Goal: Task Accomplishment & Management: Manage account settings

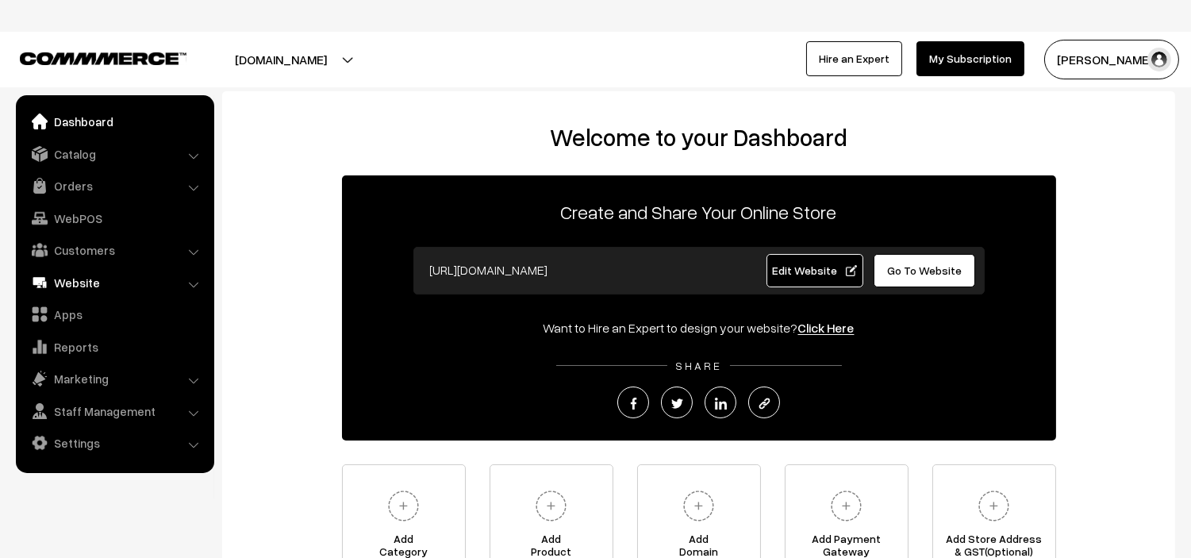
click at [75, 273] on link "Website" at bounding box center [114, 282] width 189 height 29
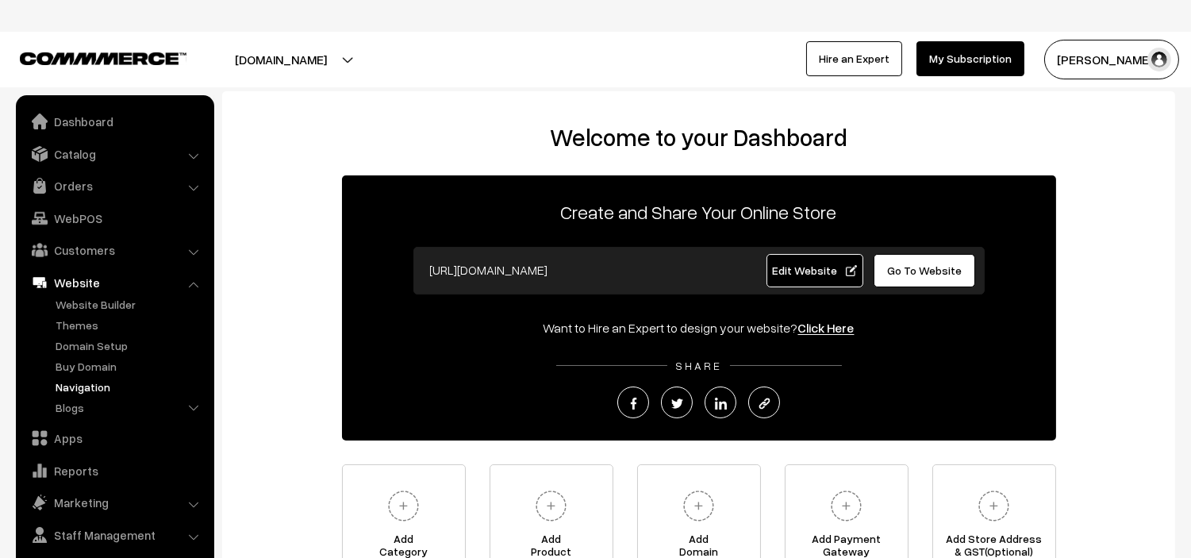
click at [90, 382] on link "Navigation" at bounding box center [130, 386] width 157 height 17
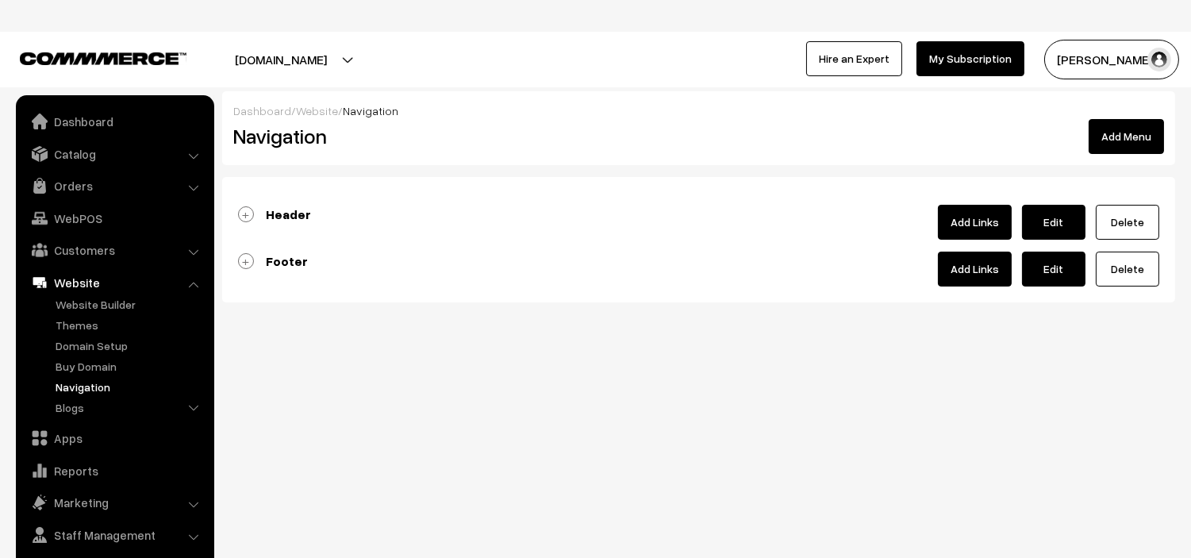
click at [279, 218] on b "Header" at bounding box center [288, 214] width 45 height 16
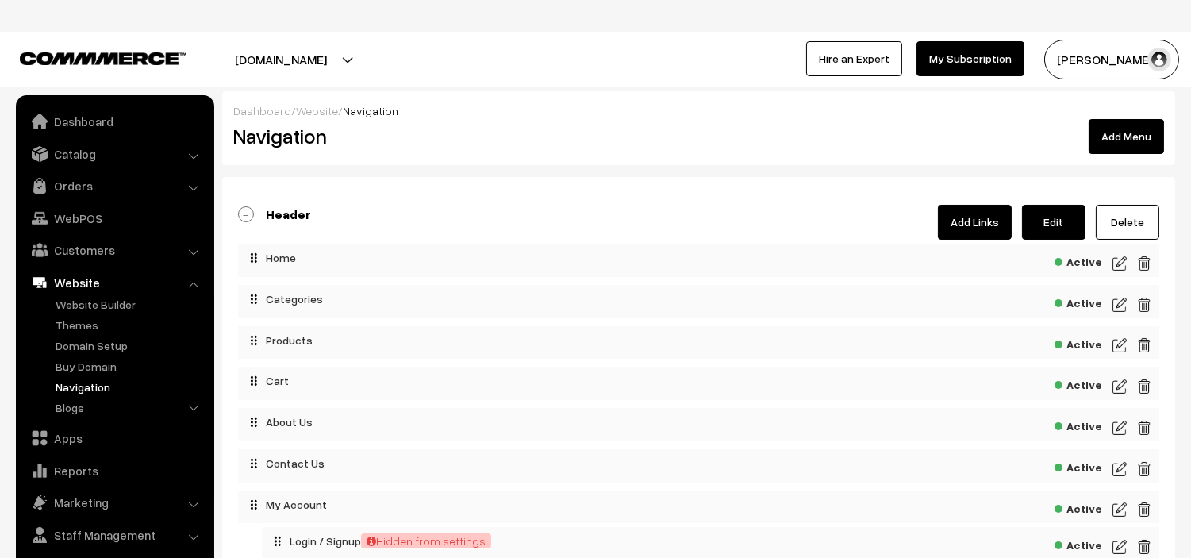
click at [248, 212] on link "Header" at bounding box center [274, 214] width 73 height 16
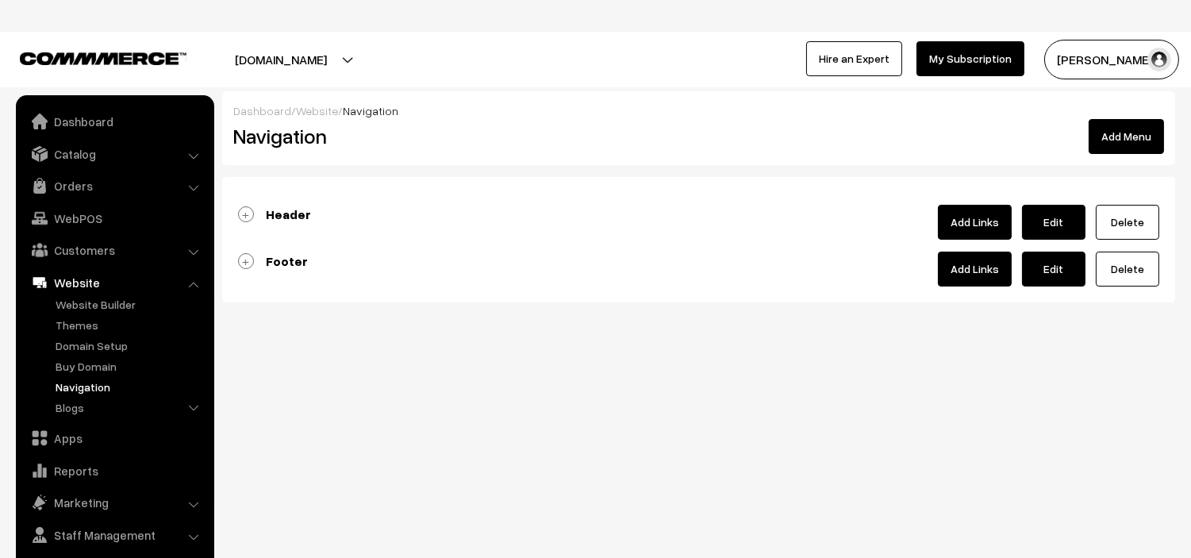
click at [255, 259] on link "Footer" at bounding box center [273, 261] width 70 height 16
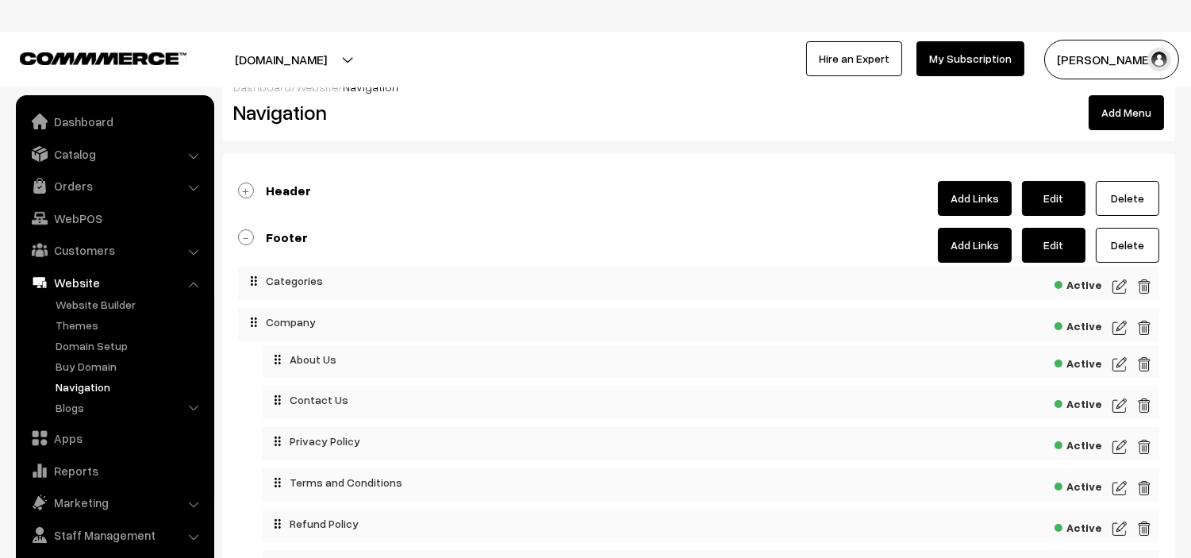
scroll to position [24, 0]
click at [252, 197] on div "Header Add Links Edit Delete" at bounding box center [698, 198] width 921 height 35
click at [243, 185] on link "Header" at bounding box center [274, 190] width 73 height 16
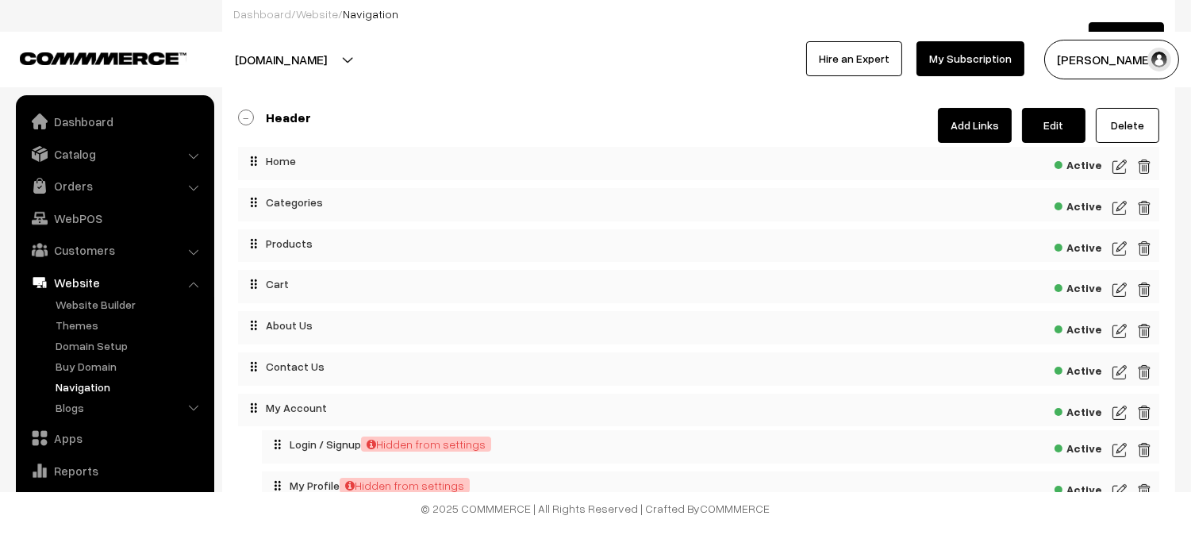
scroll to position [98, 0]
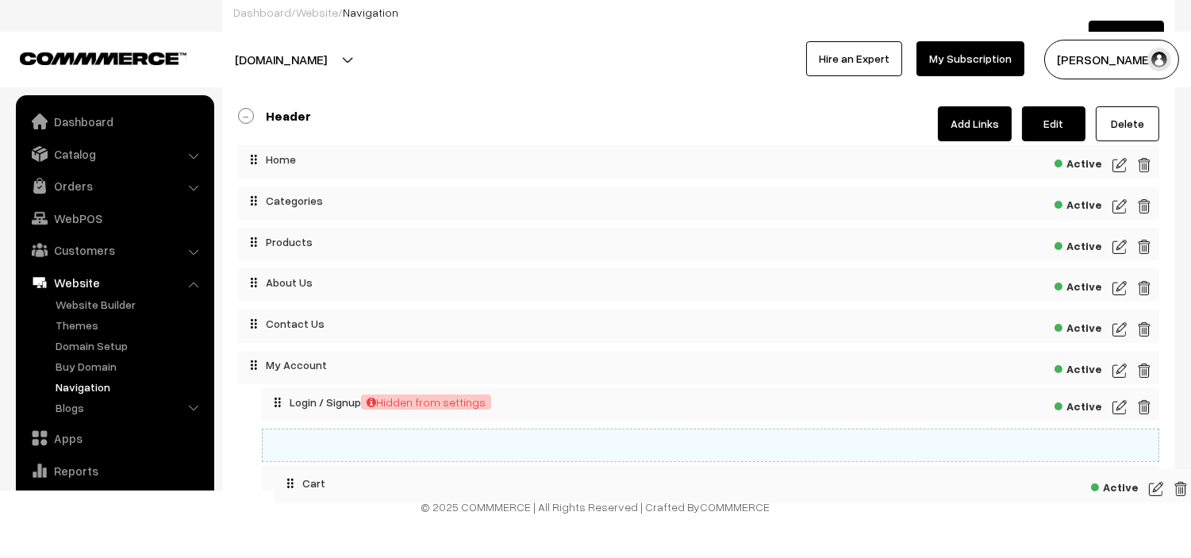
drag, startPoint x: 255, startPoint y: 283, endPoint x: 291, endPoint y: 447, distance: 167.3
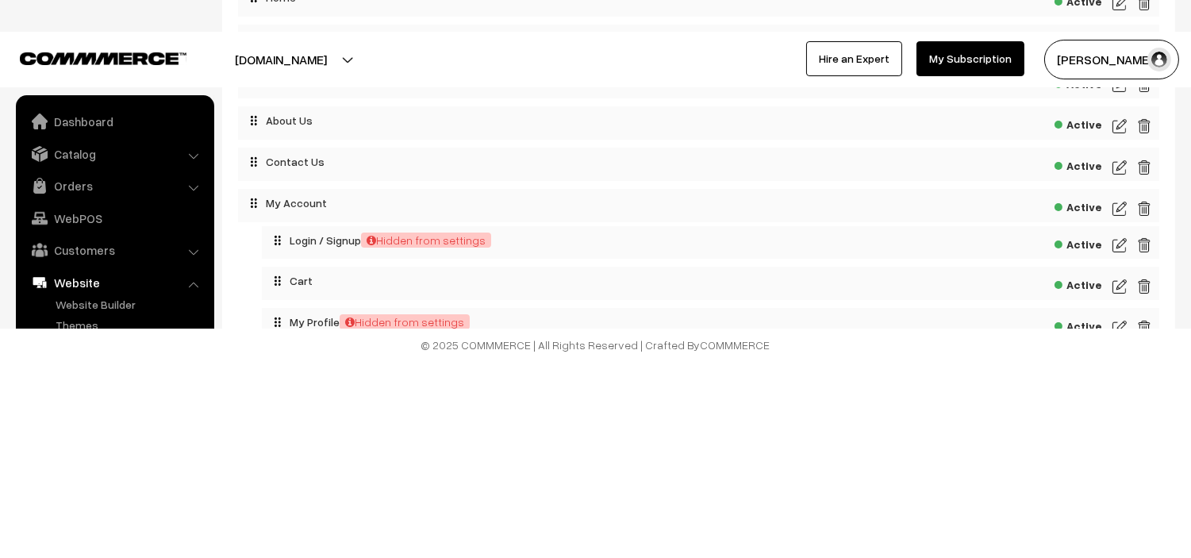
scroll to position [265, 0]
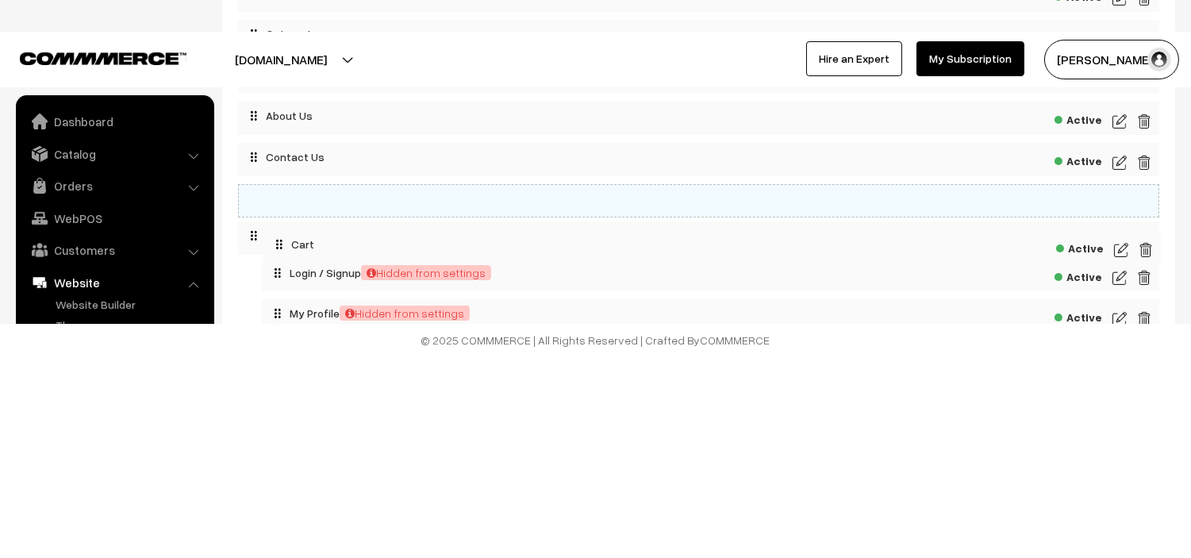
drag, startPoint x: 294, startPoint y: 276, endPoint x: 296, endPoint y: 203, distance: 73.0
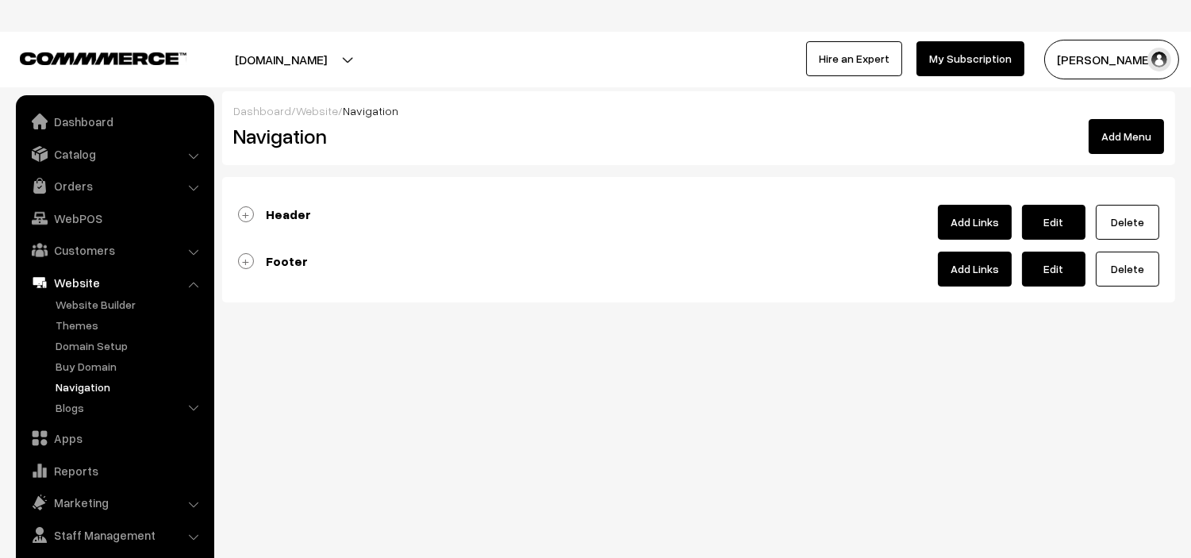
scroll to position [56, 0]
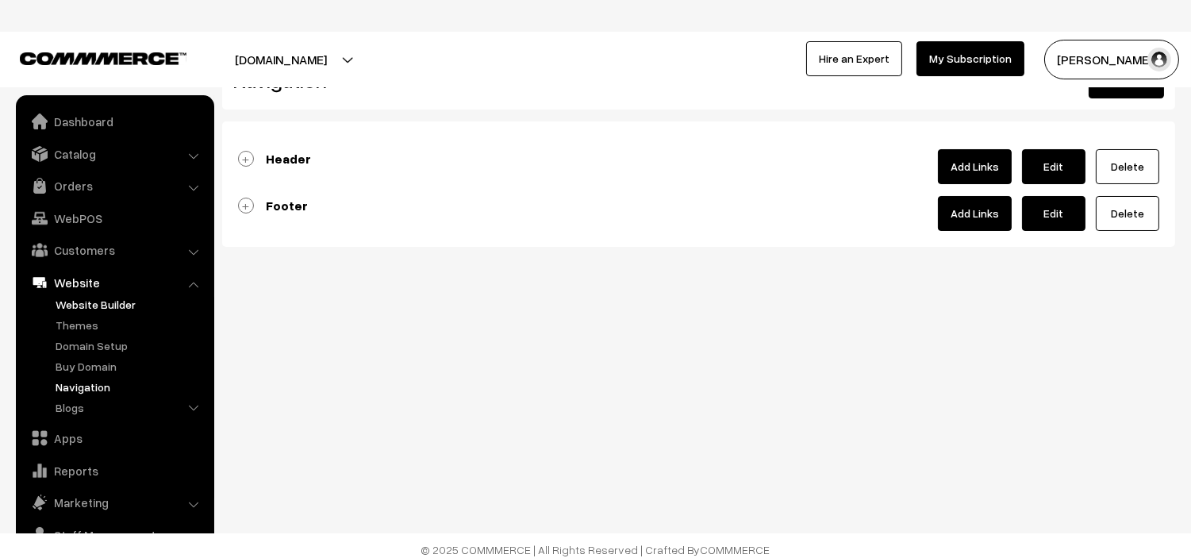
click at [84, 305] on link "Website Builder" at bounding box center [130, 304] width 157 height 17
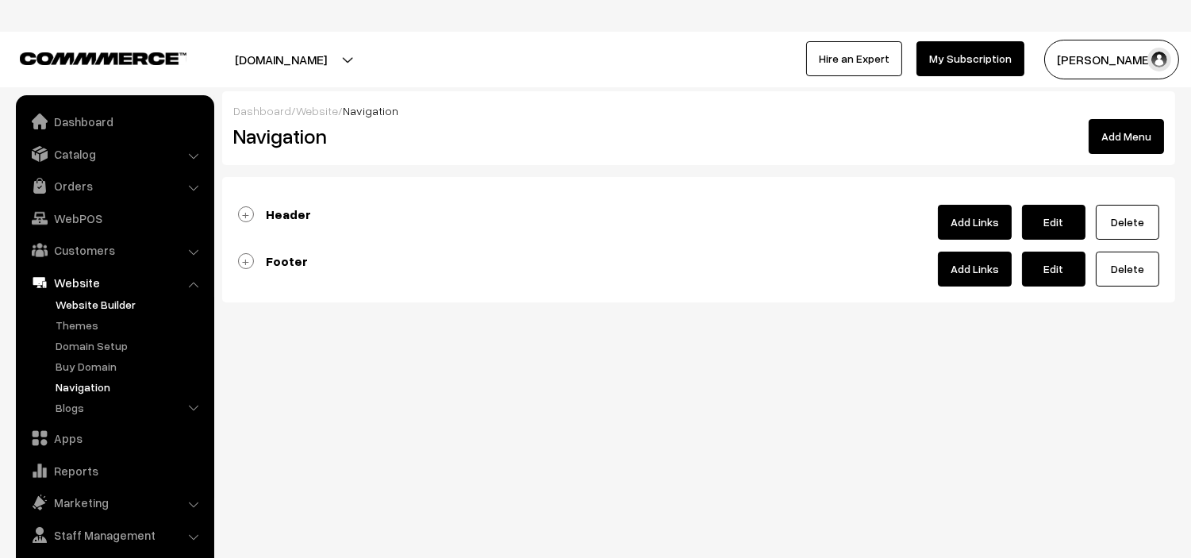
click at [96, 299] on link "Website Builder" at bounding box center [130, 304] width 157 height 17
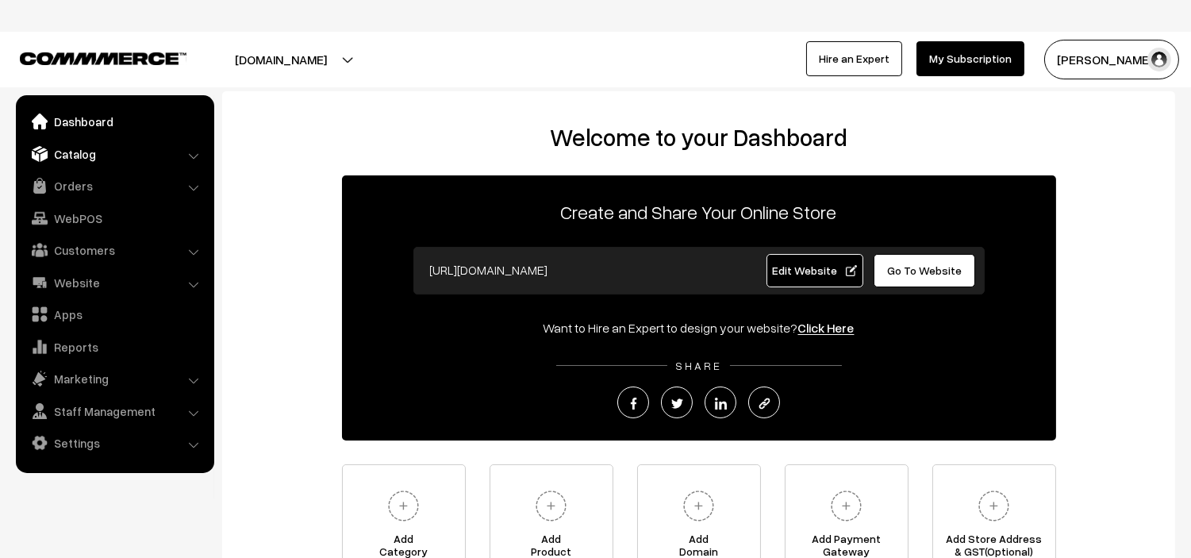
click at [127, 153] on link "Catalog" at bounding box center [114, 154] width 189 height 29
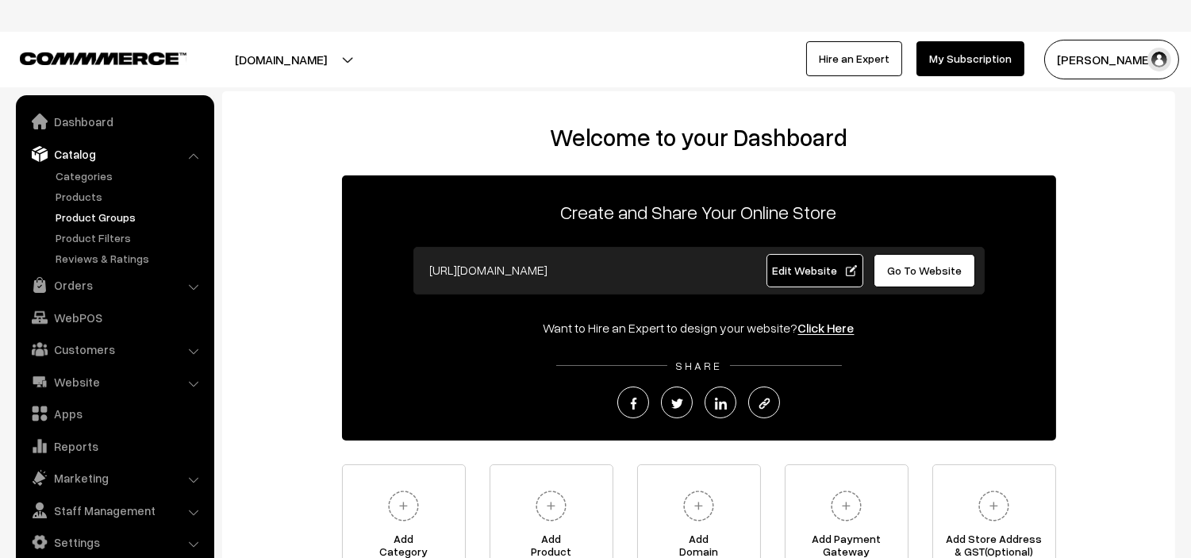
click at [98, 217] on link "Product Groups" at bounding box center [130, 217] width 157 height 17
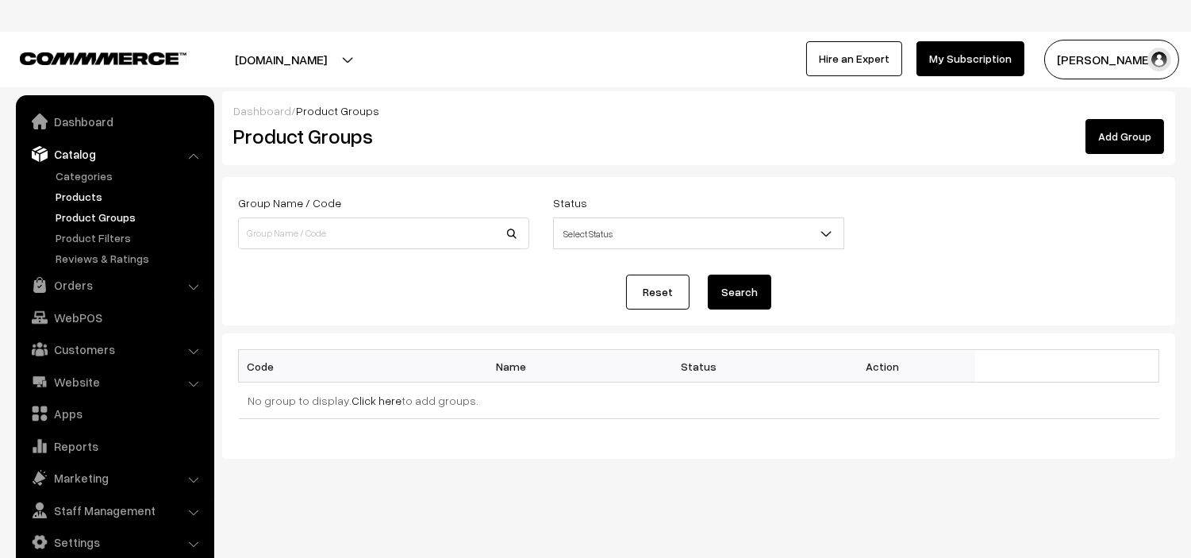
click at [68, 200] on link "Products" at bounding box center [130, 196] width 157 height 17
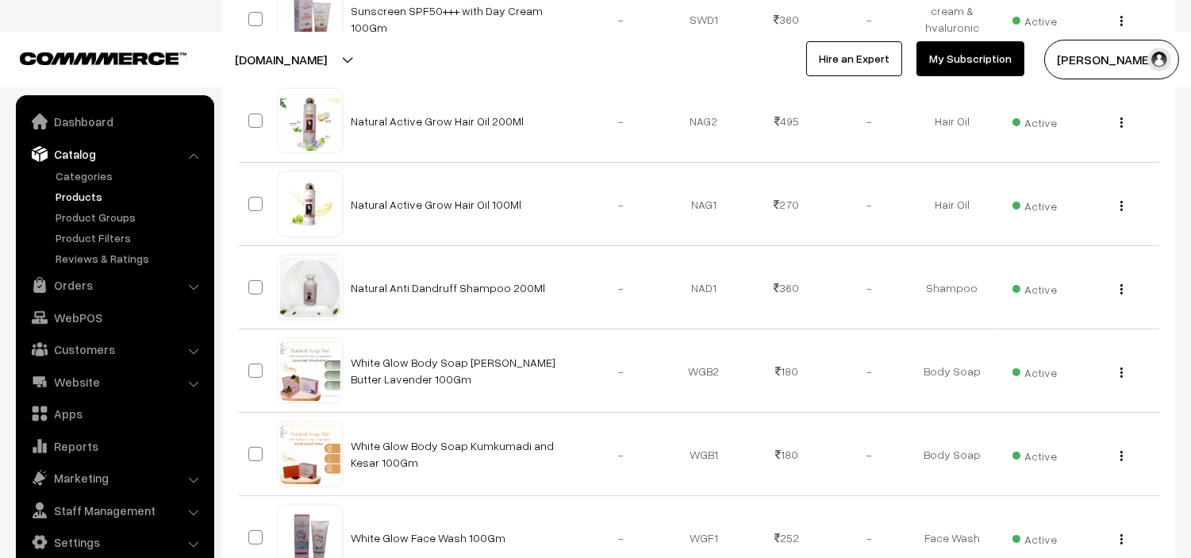
scroll to position [627, 0]
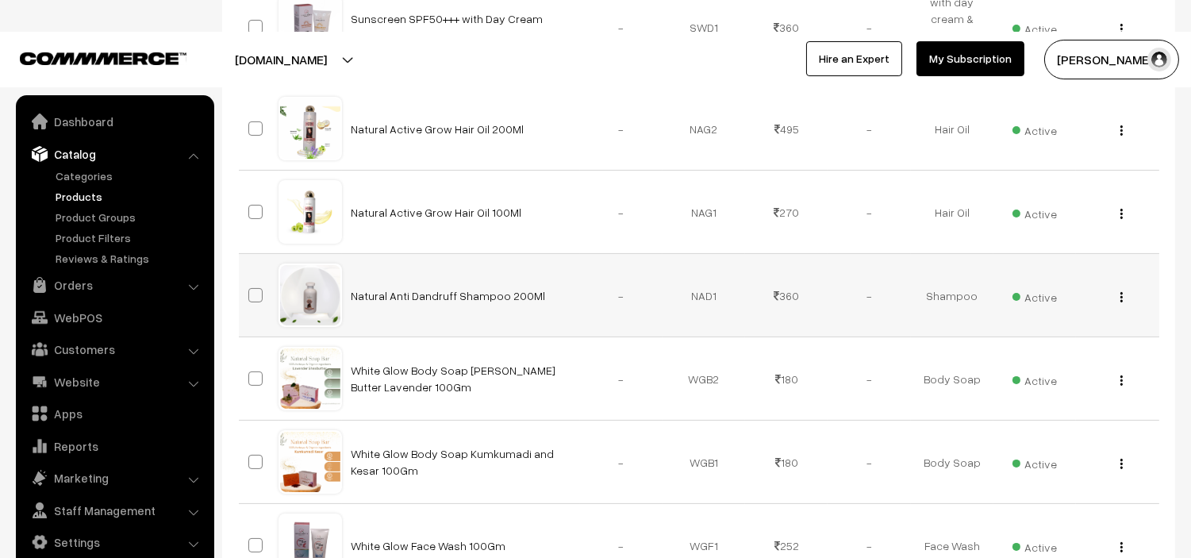
click at [1122, 295] on img "button" at bounding box center [1121, 297] width 2 height 10
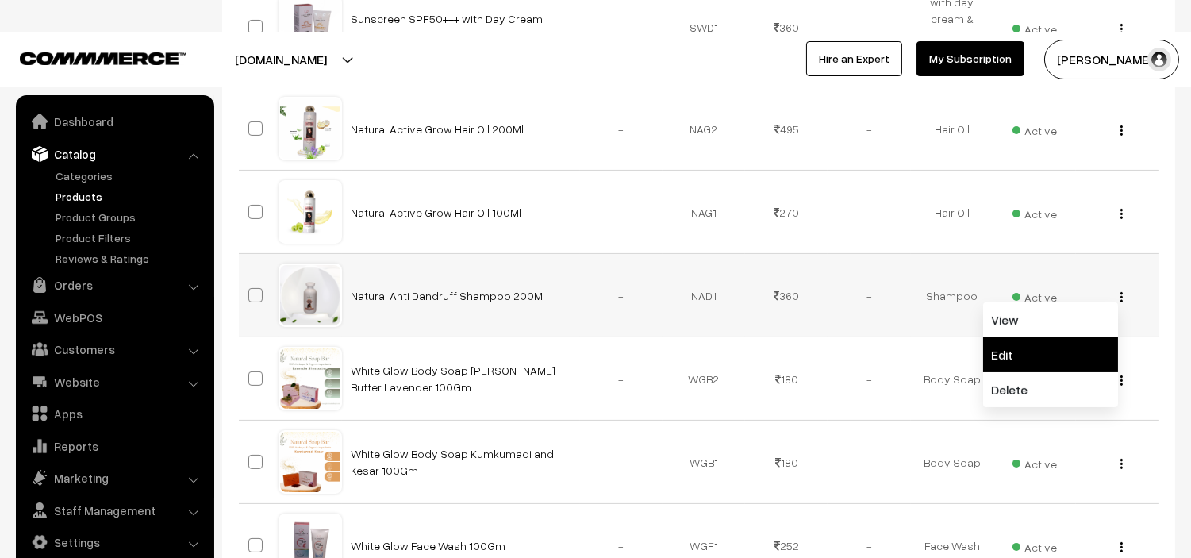
click at [1022, 348] on link "Edit" at bounding box center [1050, 354] width 135 height 35
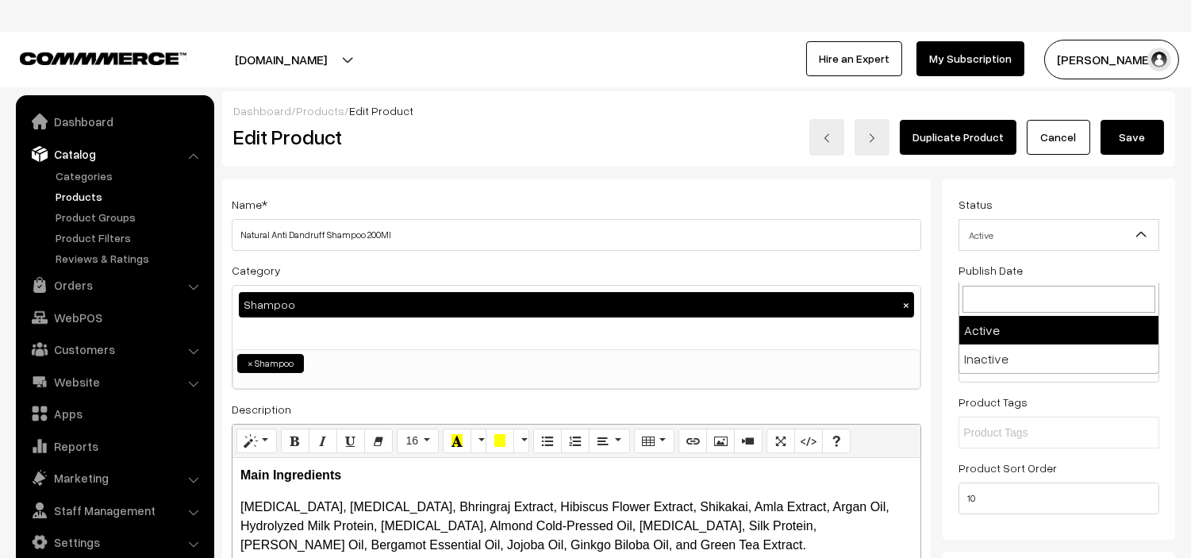
click at [1112, 247] on span "Active" at bounding box center [1058, 235] width 199 height 28
click at [982, 433] on input "text" at bounding box center [1032, 432] width 139 height 17
click at [1016, 439] on input "text" at bounding box center [1032, 432] width 139 height 17
click at [1131, 123] on button "Save" at bounding box center [1132, 137] width 63 height 35
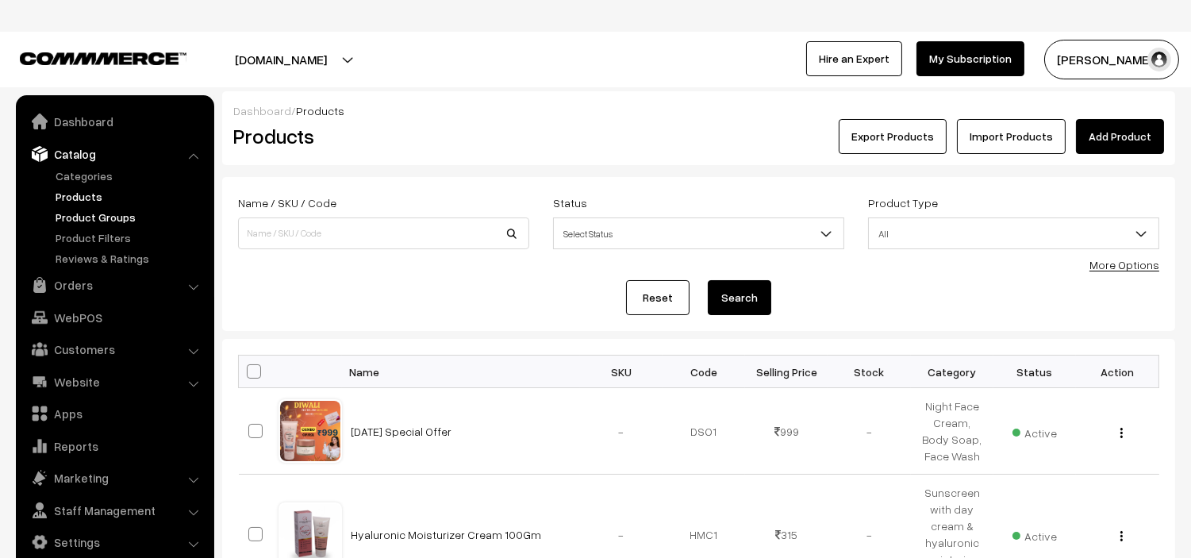
click at [83, 218] on link "Product Groups" at bounding box center [130, 217] width 157 height 17
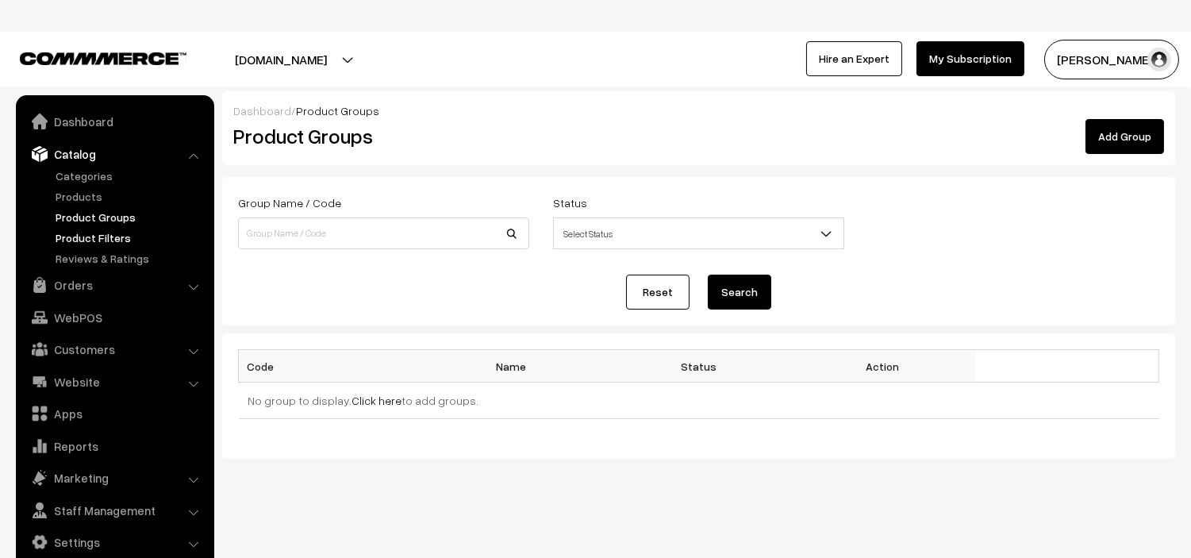
click at [83, 235] on link "Product Filters" at bounding box center [130, 237] width 157 height 17
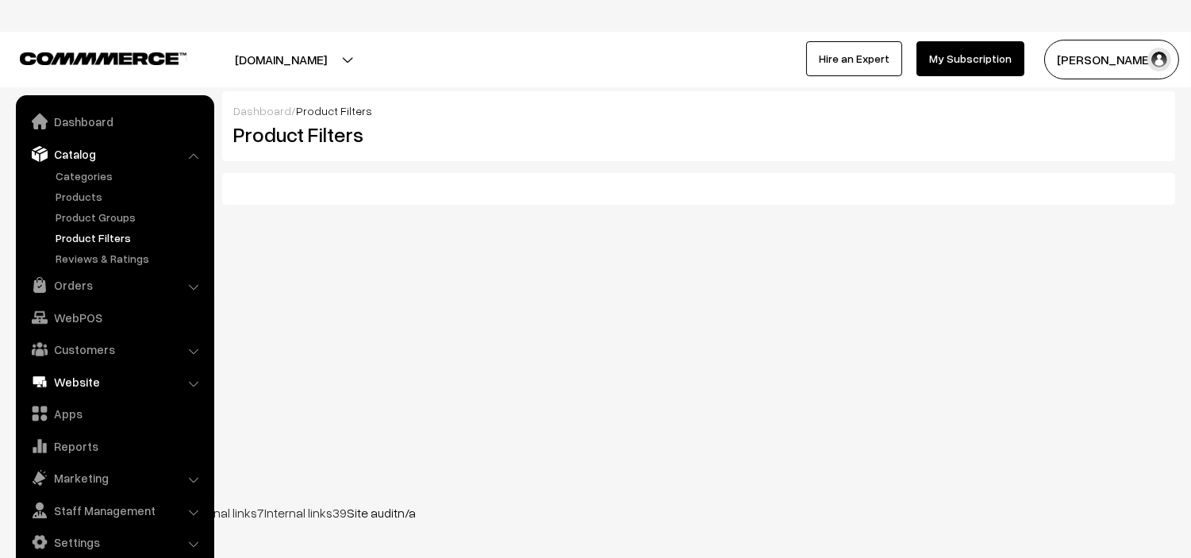
click at [97, 373] on link "Website" at bounding box center [114, 381] width 189 height 29
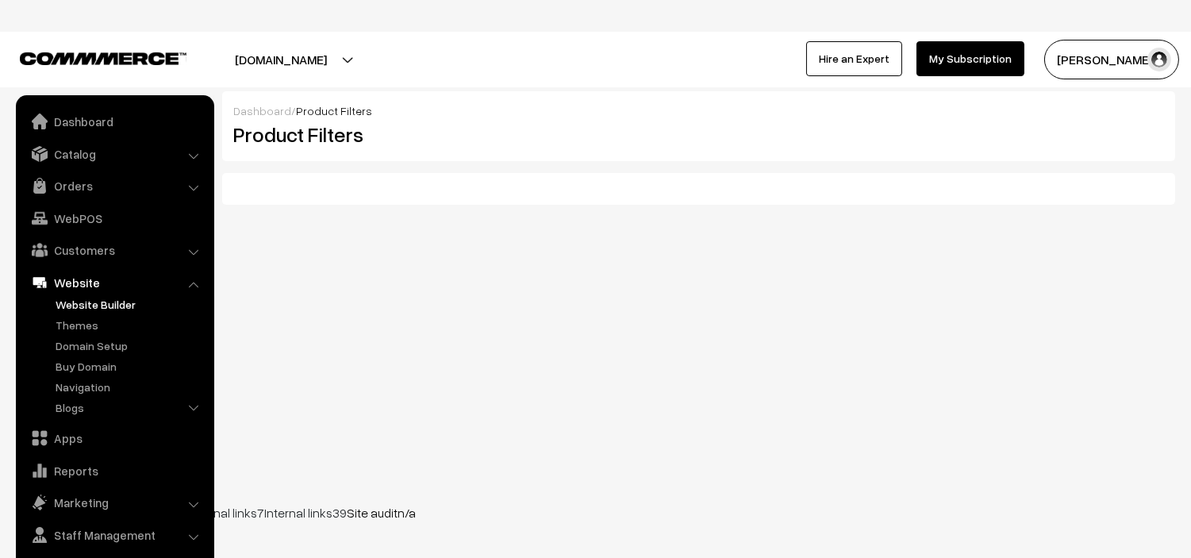
click at [107, 306] on link "Website Builder" at bounding box center [130, 304] width 157 height 17
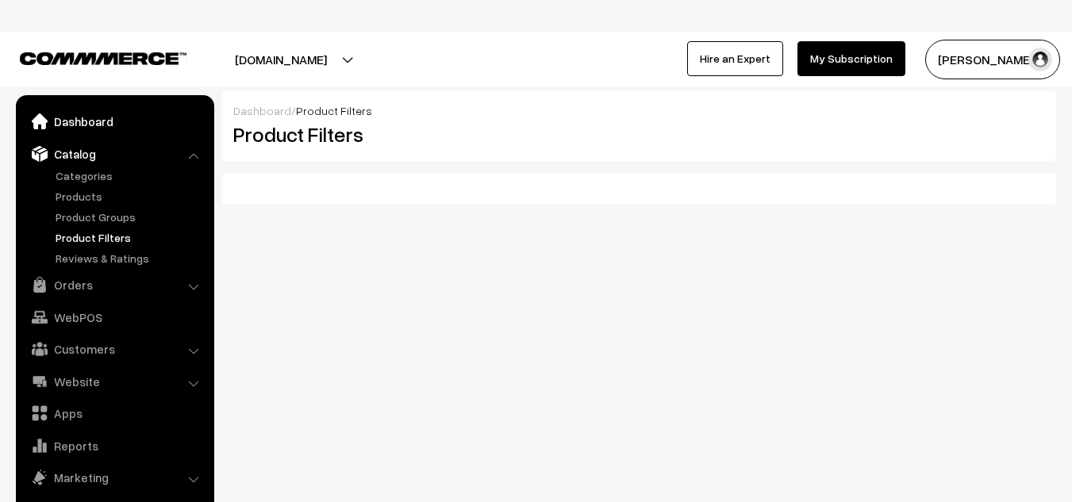
click at [75, 125] on link "Dashboard" at bounding box center [114, 121] width 189 height 29
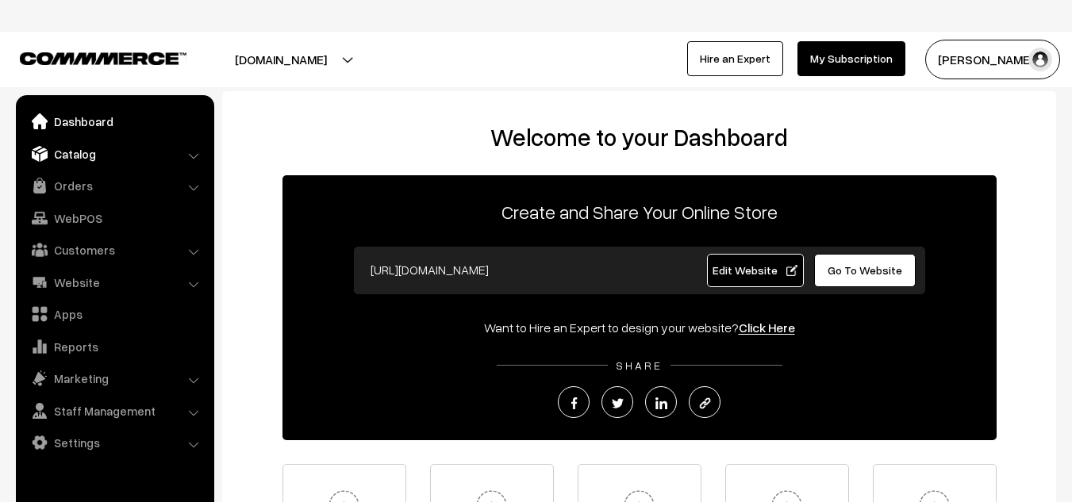
click at [75, 158] on link "Catalog" at bounding box center [114, 154] width 189 height 29
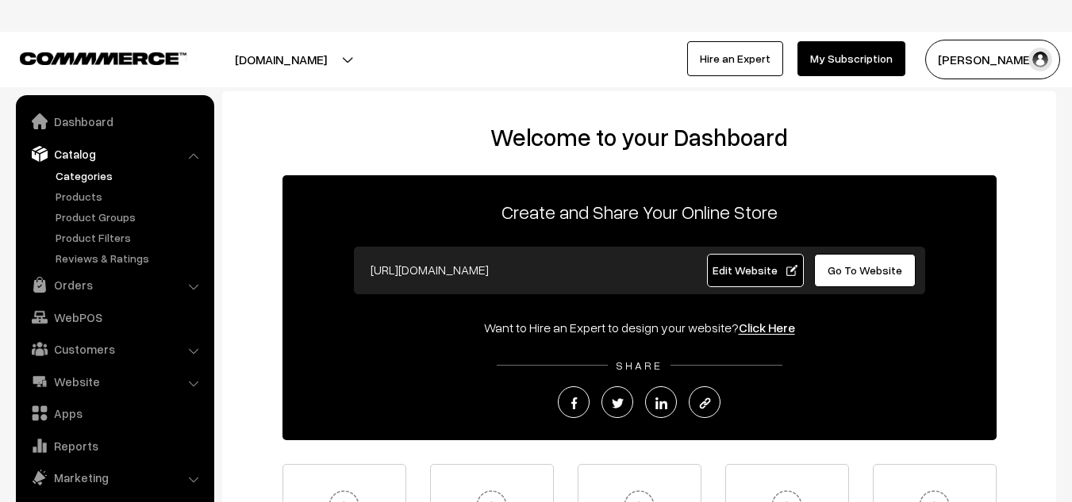
click at [101, 172] on link "Categories" at bounding box center [130, 175] width 157 height 17
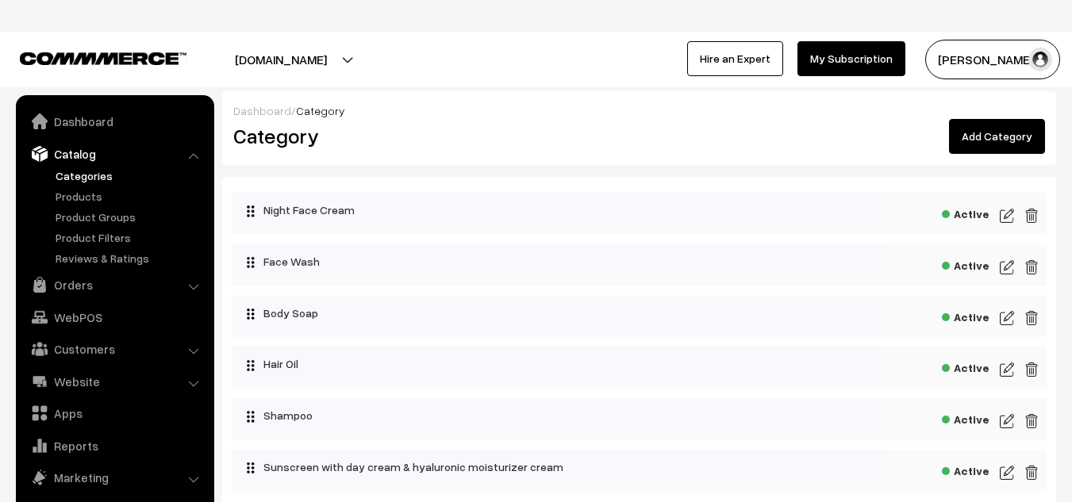
scroll to position [44, 0]
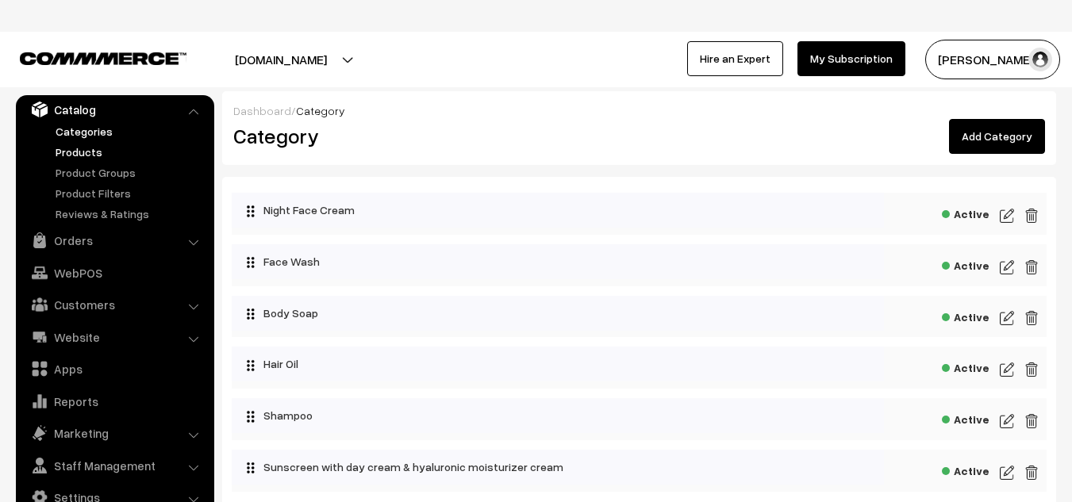
click at [97, 159] on link "Products" at bounding box center [130, 152] width 157 height 17
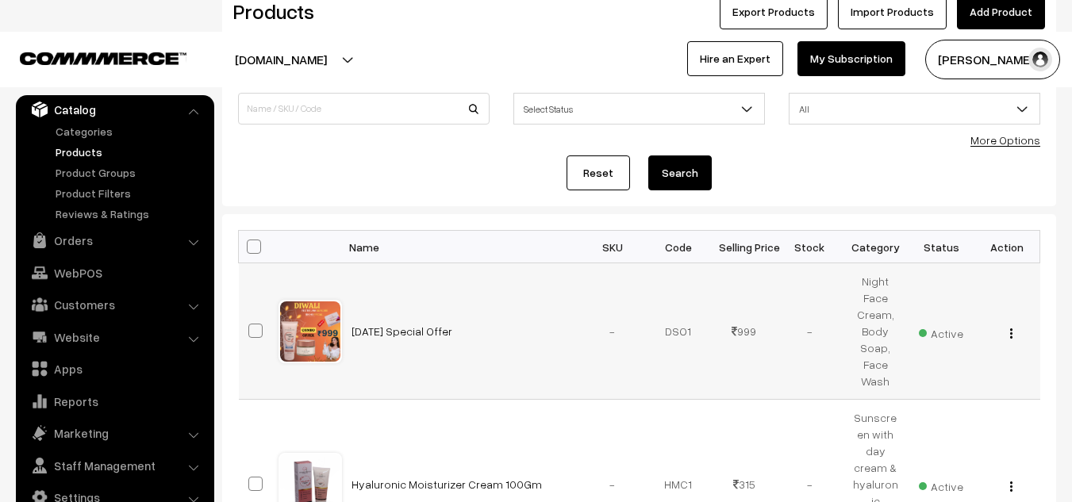
scroll to position [124, 0]
click at [1010, 326] on div "View Edit Delete" at bounding box center [1007, 332] width 47 height 17
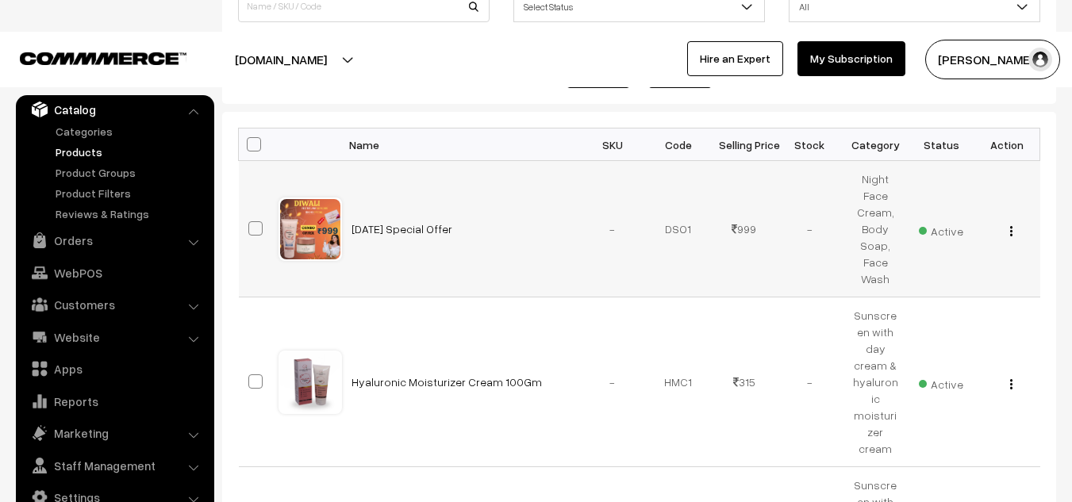
scroll to position [228, 0]
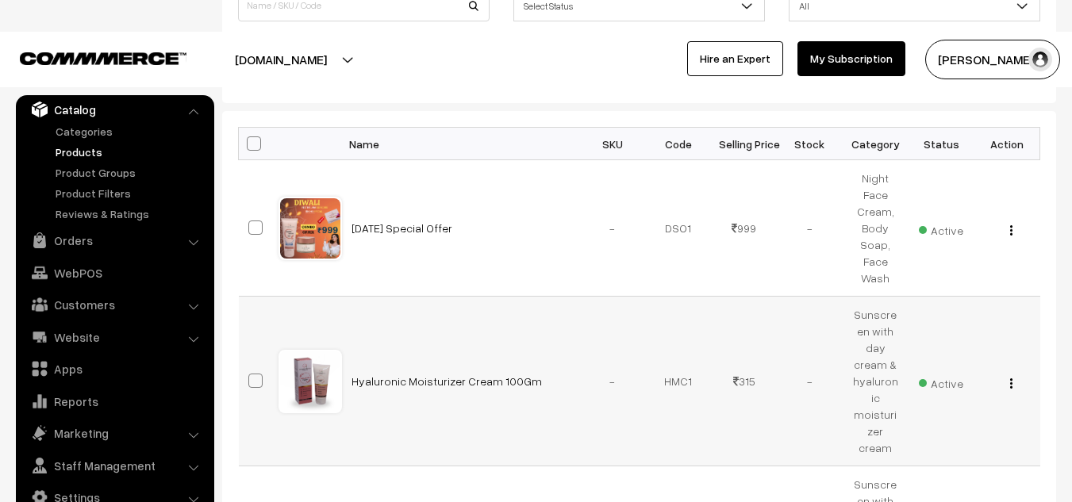
click at [1012, 378] on img "button" at bounding box center [1011, 383] width 2 height 10
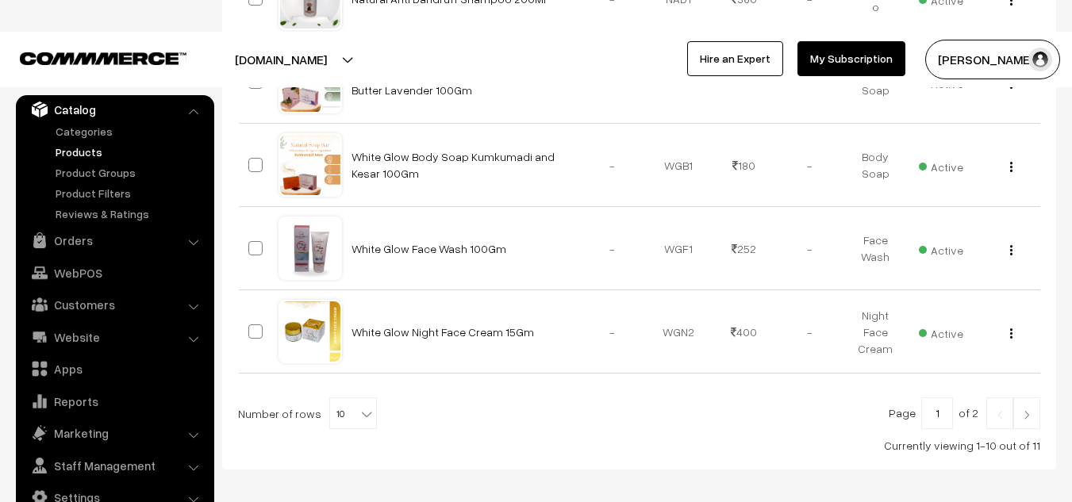
scroll to position [1085, 0]
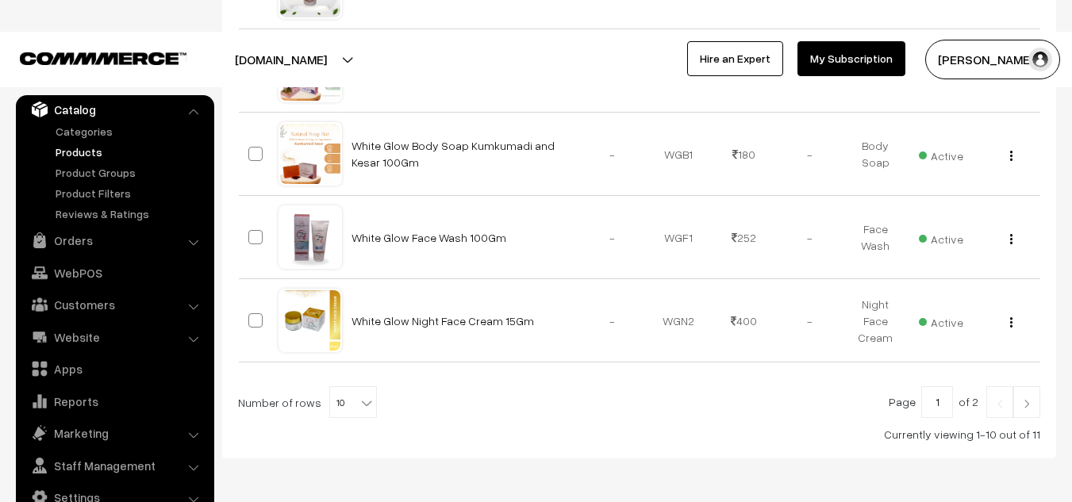
click at [1030, 399] on img at bounding box center [1027, 404] width 14 height 10
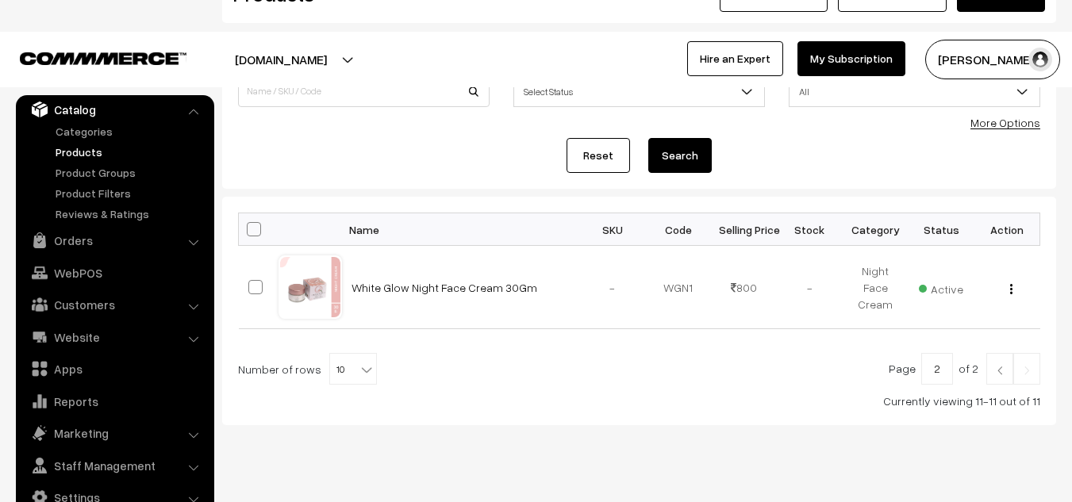
scroll to position [143, 0]
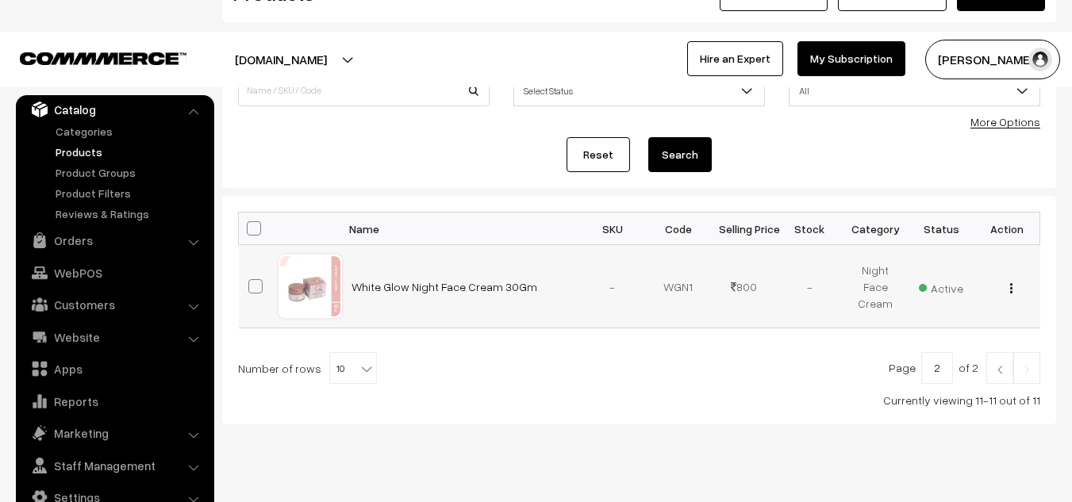
click at [1010, 288] on img "button" at bounding box center [1011, 288] width 2 height 10
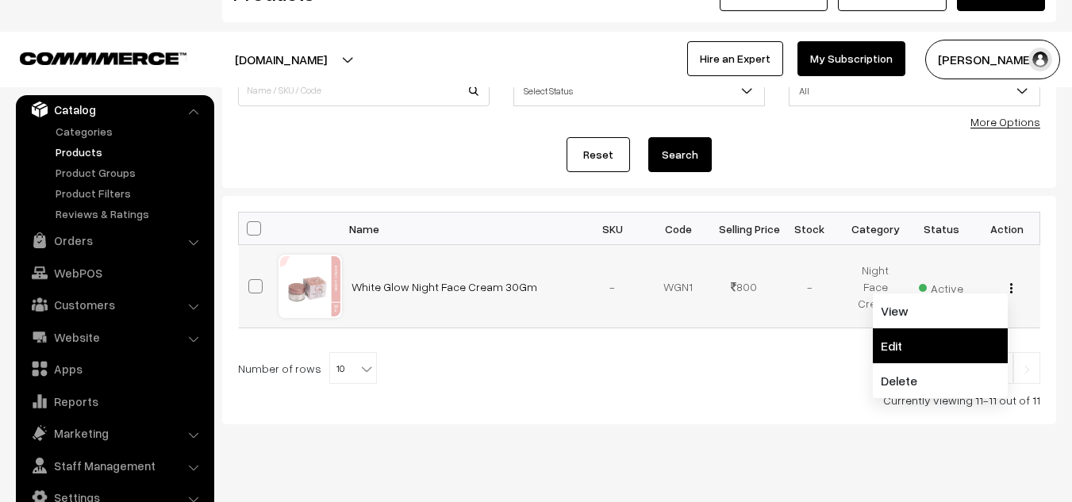
click at [905, 337] on link "Edit" at bounding box center [940, 345] width 135 height 35
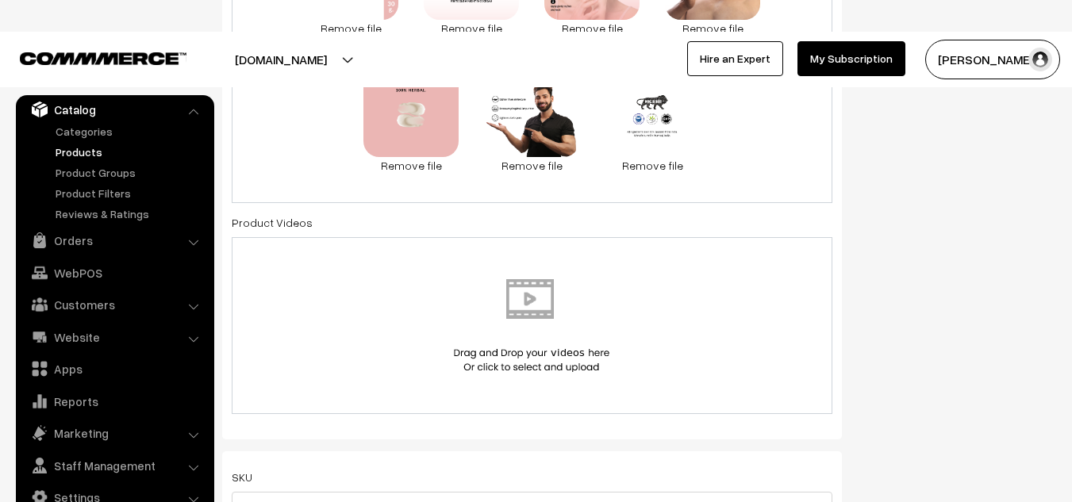
scroll to position [878, 0]
click at [533, 309] on img at bounding box center [531, 325] width 163 height 93
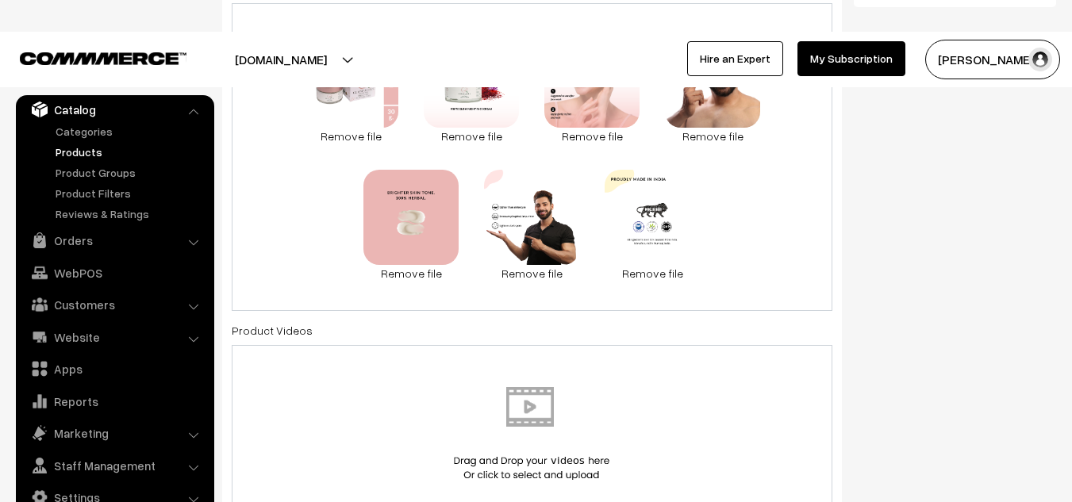
scroll to position [768, 0]
click at [521, 413] on img at bounding box center [531, 434] width 163 height 93
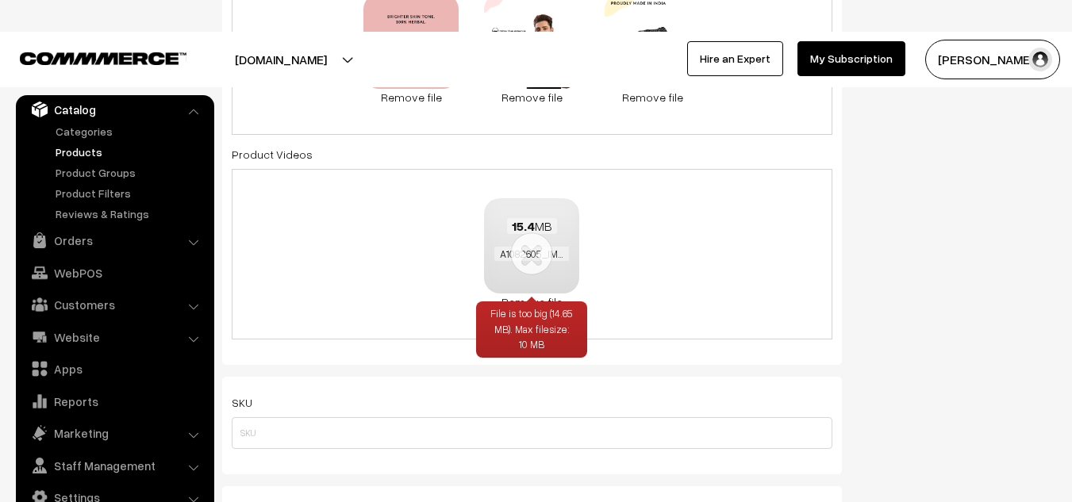
scroll to position [946, 0]
click at [543, 301] on div "File is too big (14.65 MB). Max filesize: 10 MB" at bounding box center [531, 329] width 111 height 57
click at [550, 296] on link "Remove file" at bounding box center [531, 301] width 95 height 17
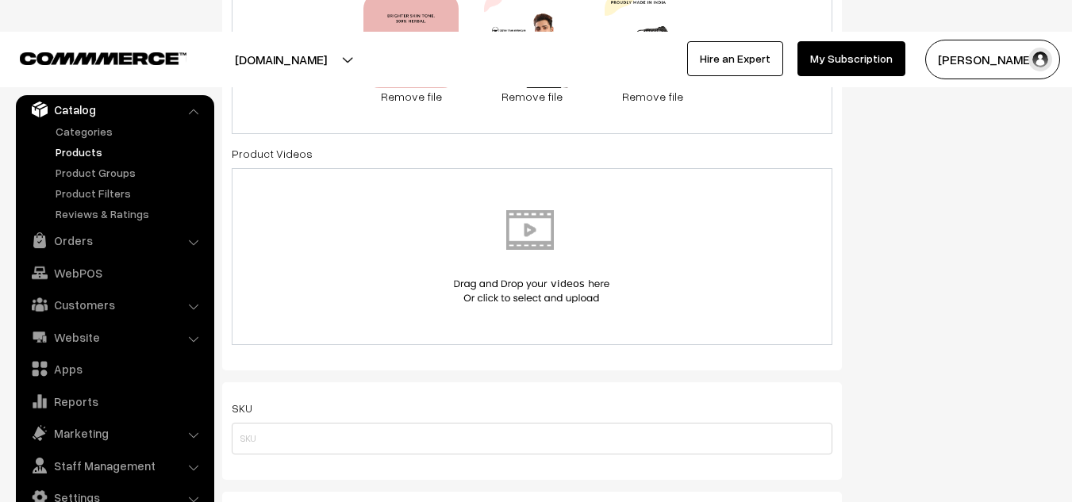
click at [538, 241] on img at bounding box center [531, 256] width 163 height 93
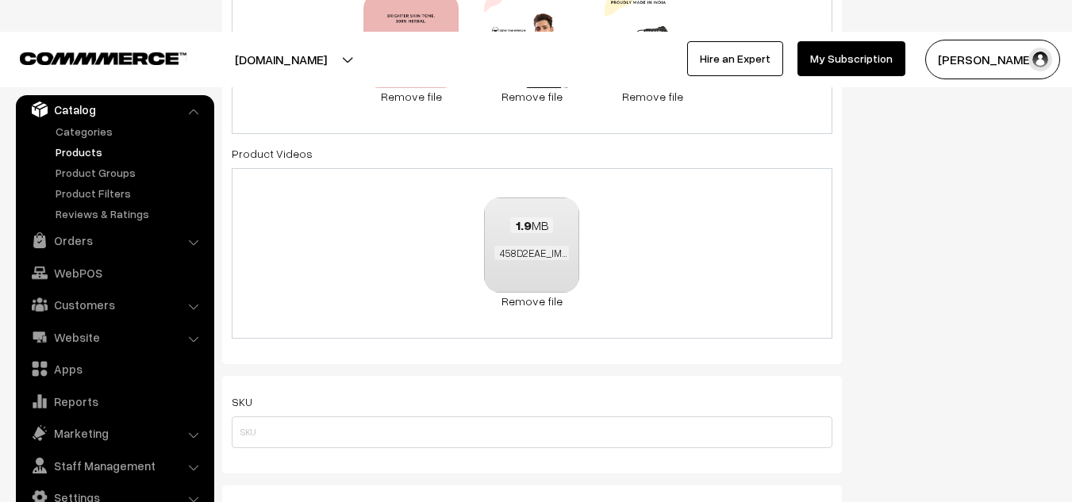
click at [696, 236] on div "1.9 MB 458D2EAE_IMG_4147.mov Check Error Remove file" at bounding box center [532, 253] width 601 height 171
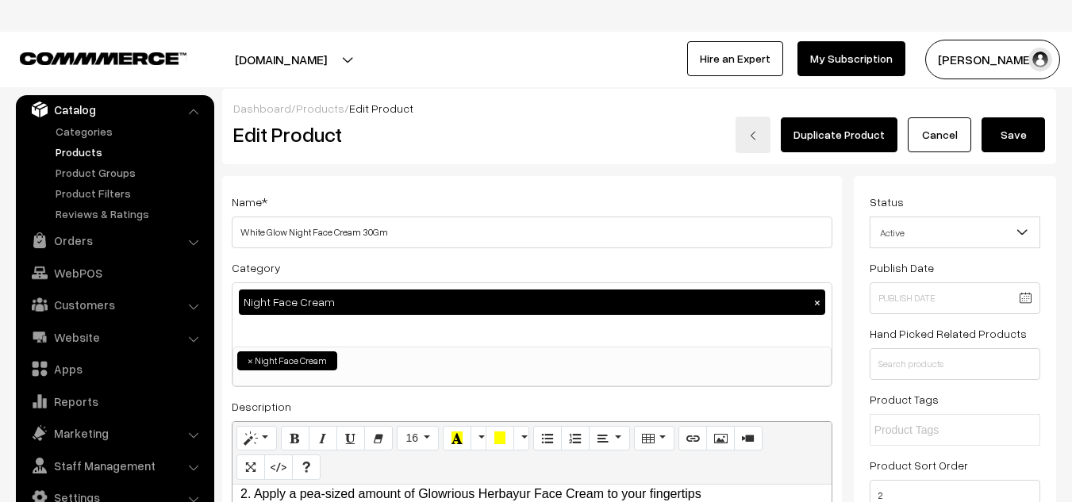
scroll to position [2, 0]
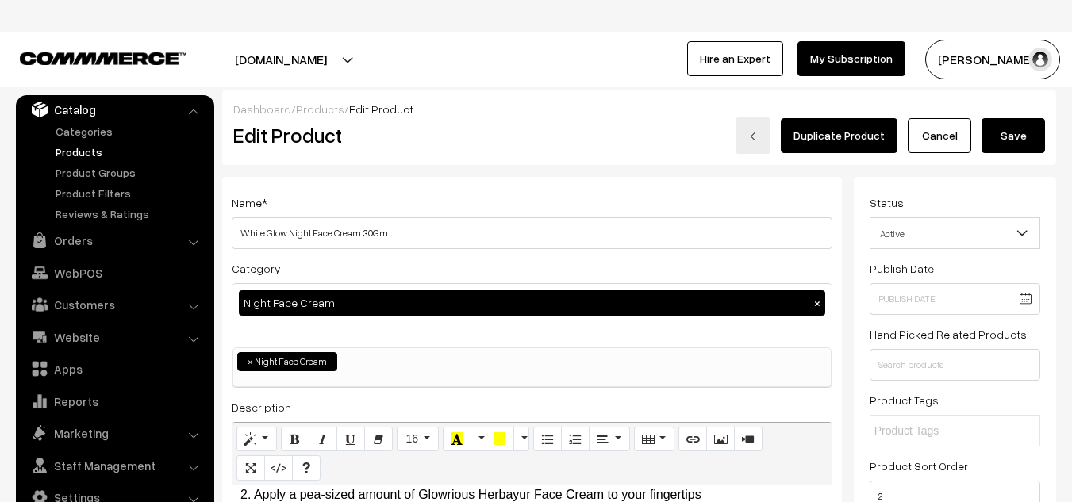
click at [1004, 136] on button "Save" at bounding box center [1012, 135] width 63 height 35
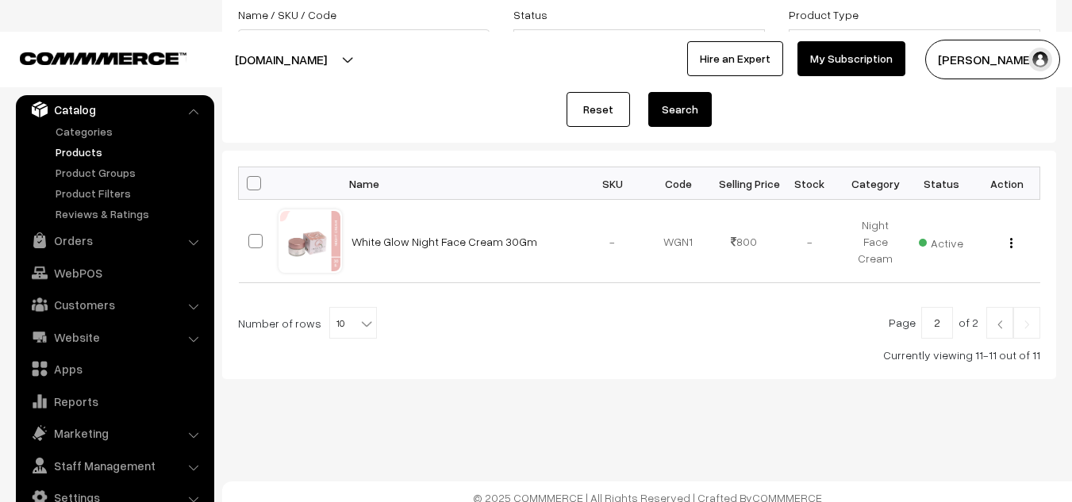
scroll to position [192, 0]
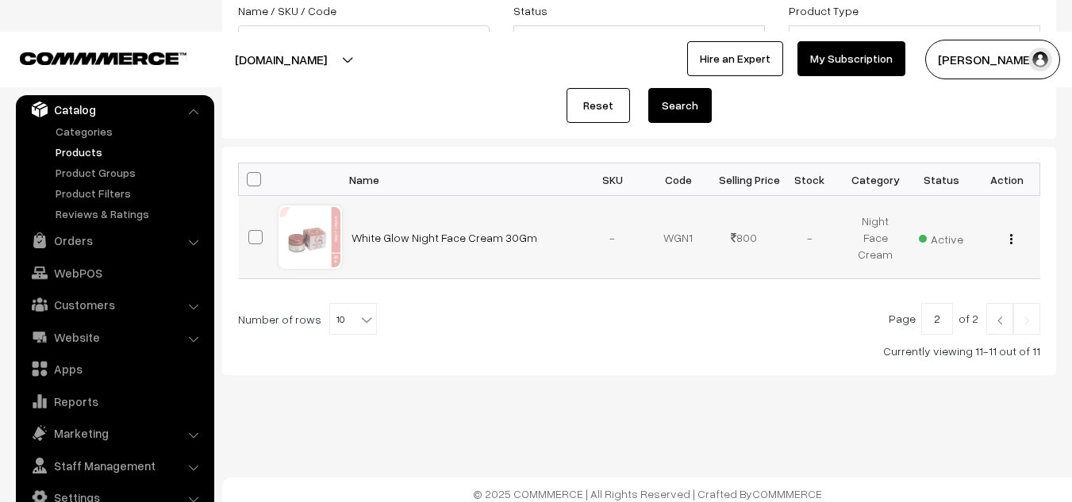
click at [1008, 244] on div "View Edit Delete" at bounding box center [1007, 237] width 47 height 17
click at [1013, 232] on div "View Edit Delete" at bounding box center [1007, 237] width 47 height 17
click at [1006, 239] on div "View Edit Delete" at bounding box center [1007, 237] width 47 height 17
click at [1010, 240] on img "button" at bounding box center [1011, 239] width 2 height 10
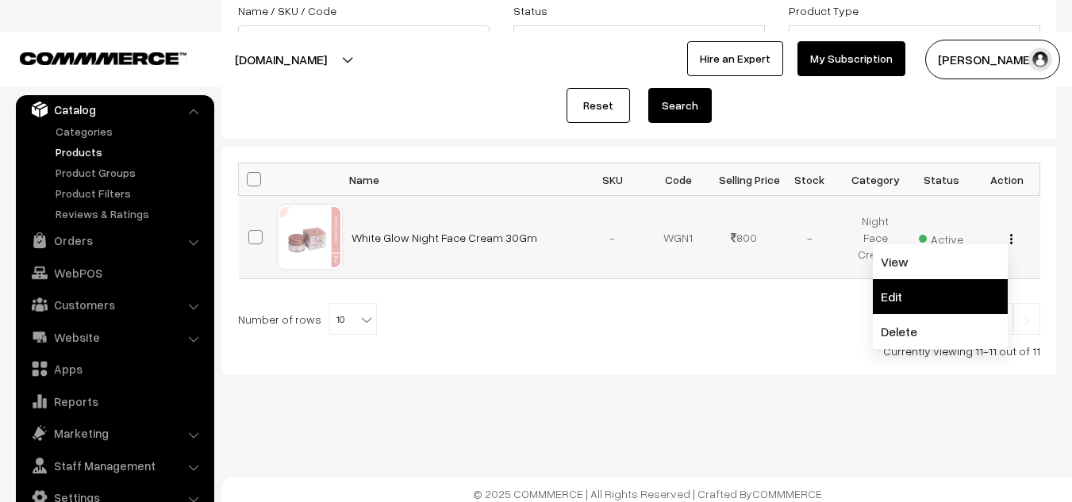
click at [896, 290] on link "Edit" at bounding box center [940, 296] width 135 height 35
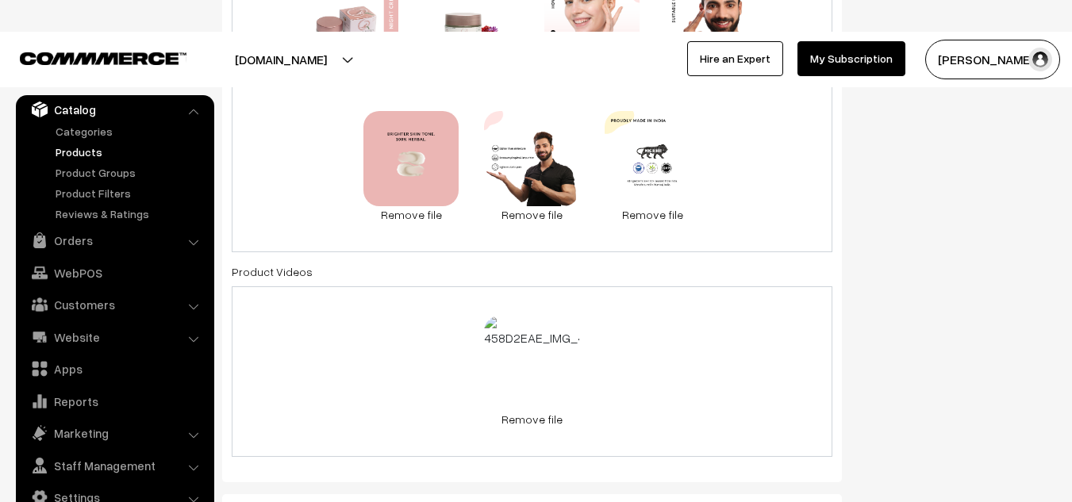
scroll to position [827, 0]
click at [507, 336] on div "1.9 MB 458D2EAE_IMG_4147.mov" at bounding box center [531, 359] width 95 height 85
click at [527, 417] on link "Remove file" at bounding box center [531, 420] width 95 height 17
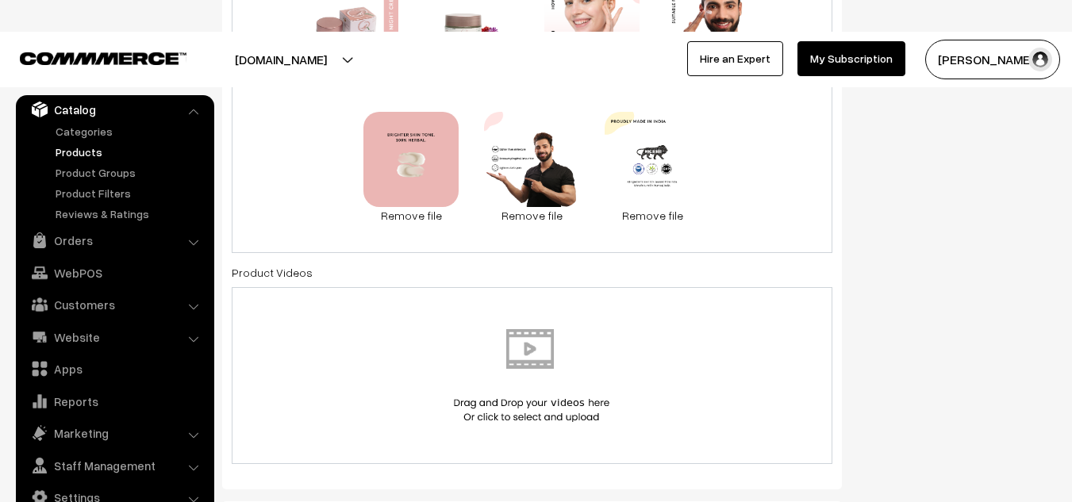
click at [525, 347] on img at bounding box center [531, 375] width 163 height 93
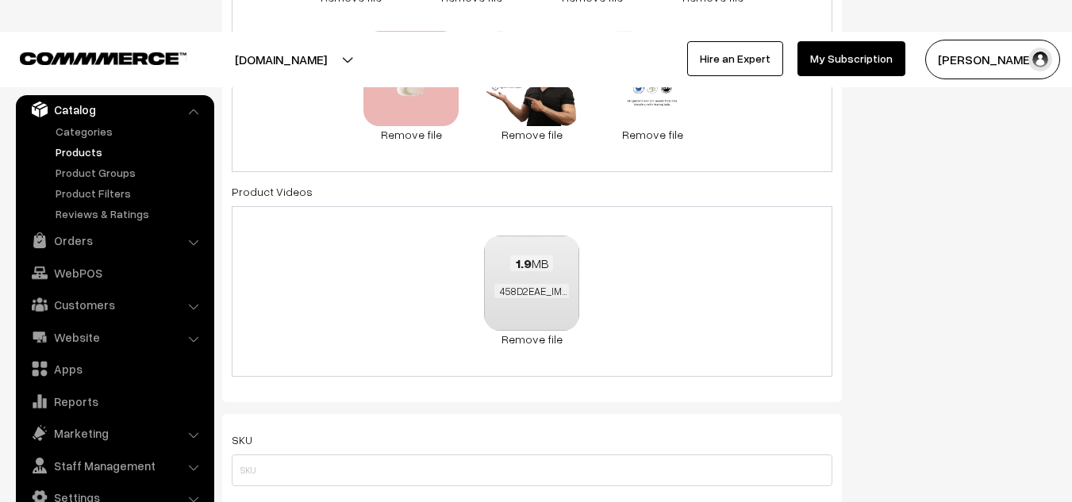
scroll to position [904, 0]
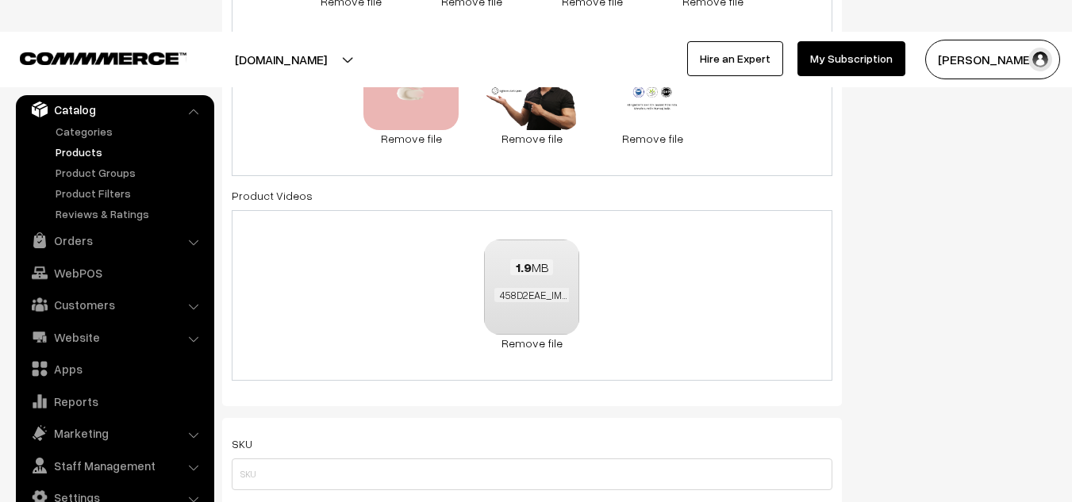
click at [627, 265] on div "1.9 MB 458D2EAE_IMG_4147.mov Check Error Remove file" at bounding box center [532, 295] width 601 height 171
click at [532, 344] on link "Remove file" at bounding box center [531, 343] width 95 height 17
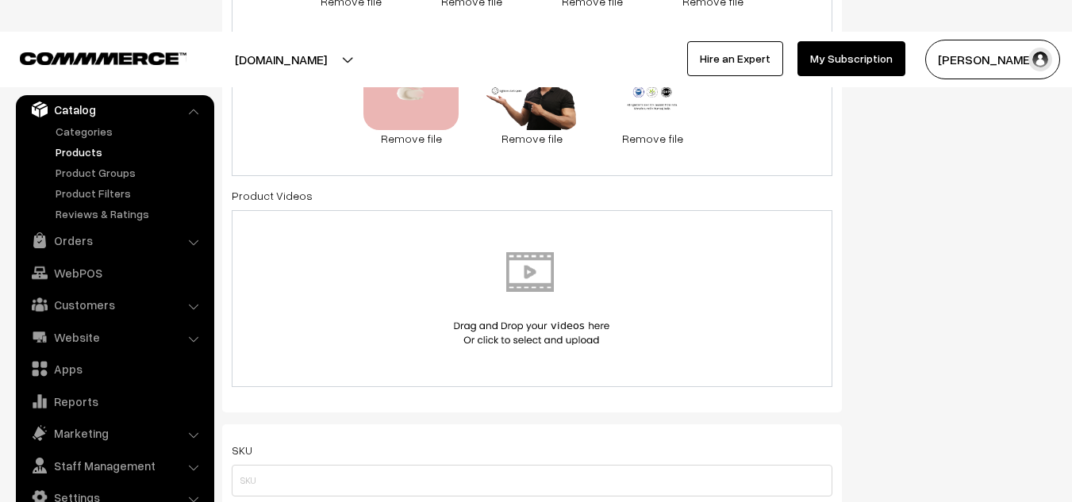
click at [542, 265] on img at bounding box center [531, 298] width 163 height 93
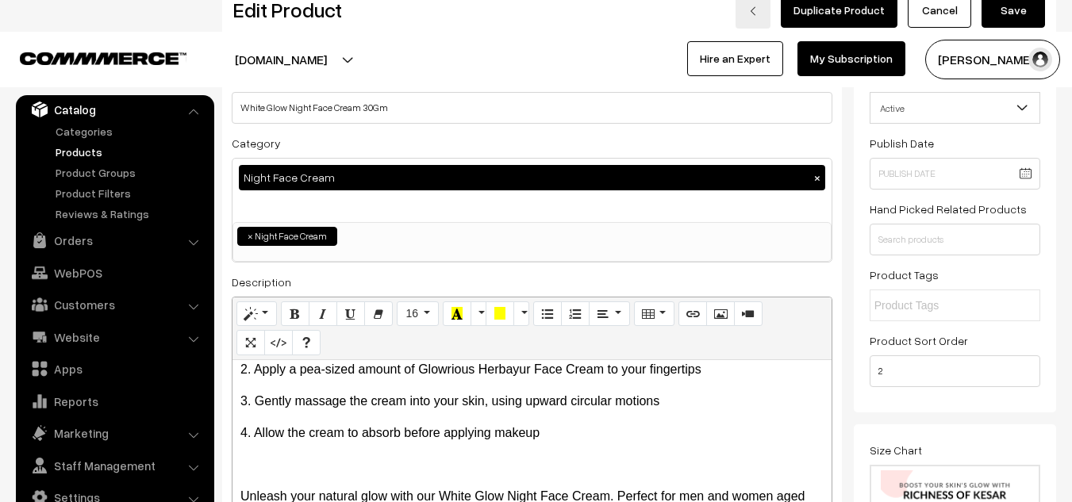
scroll to position [0, 0]
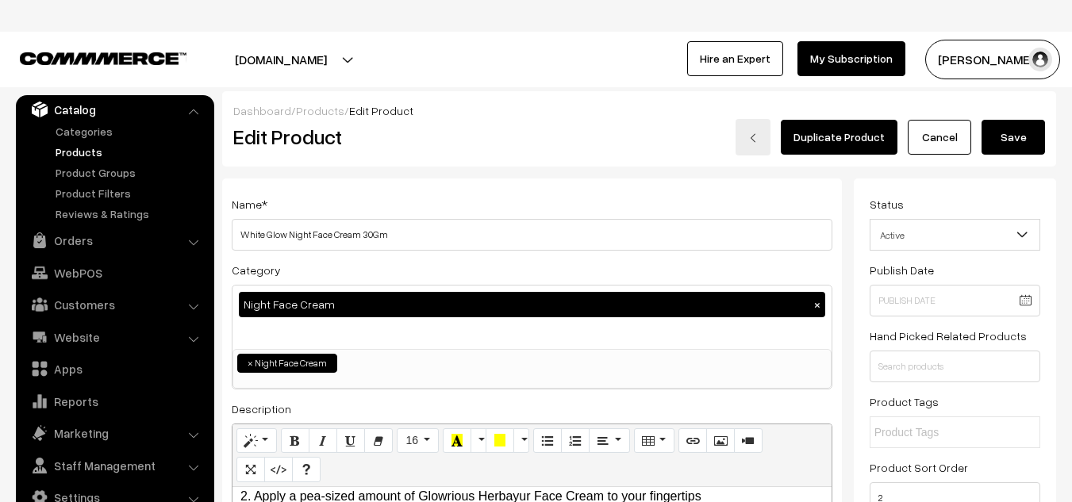
click at [1028, 144] on button "Save" at bounding box center [1012, 137] width 63 height 35
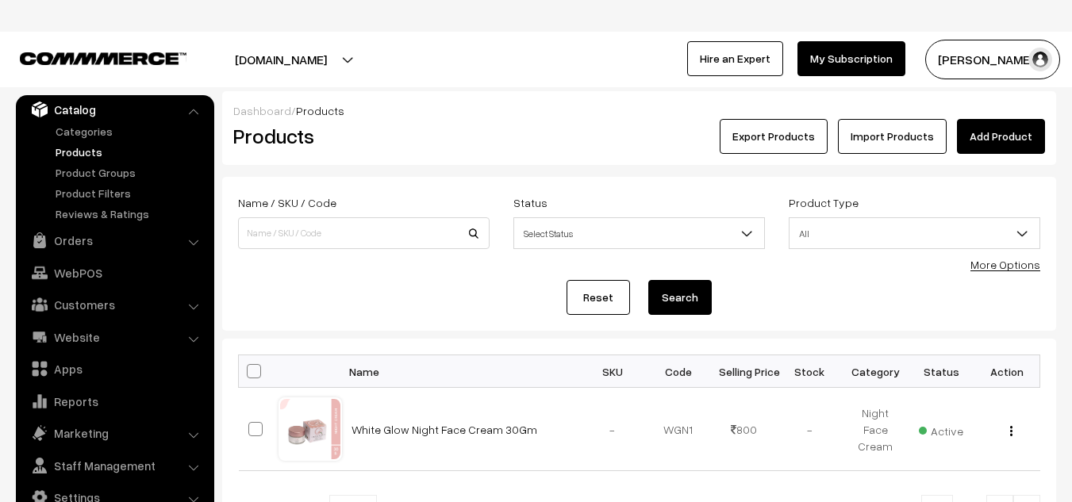
scroll to position [1, 0]
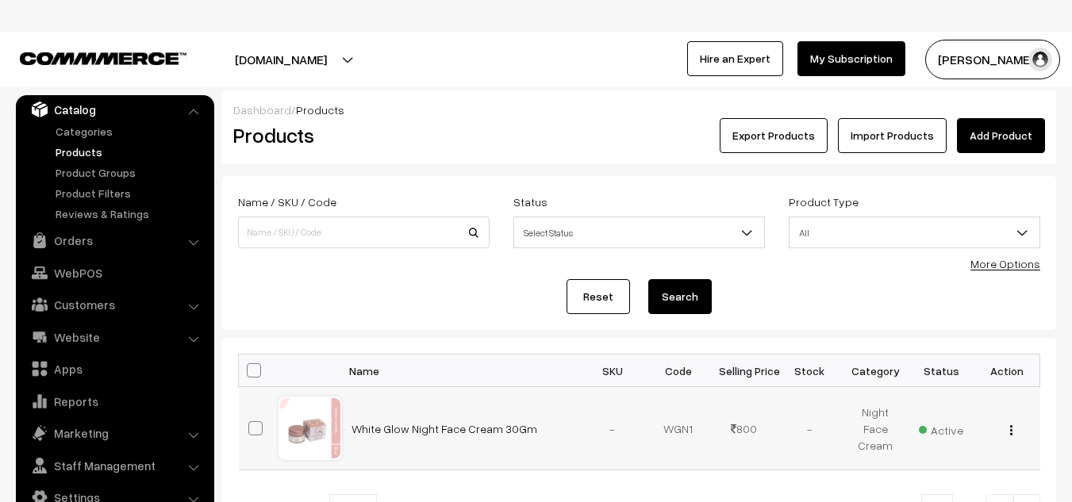
click at [1011, 431] on img "button" at bounding box center [1011, 430] width 2 height 10
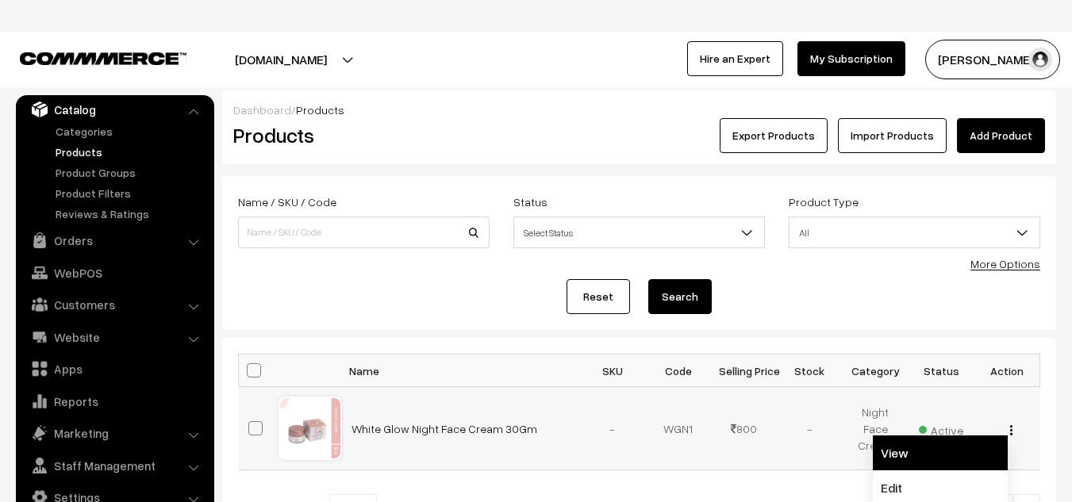
click at [902, 453] on link "View" at bounding box center [940, 453] width 135 height 35
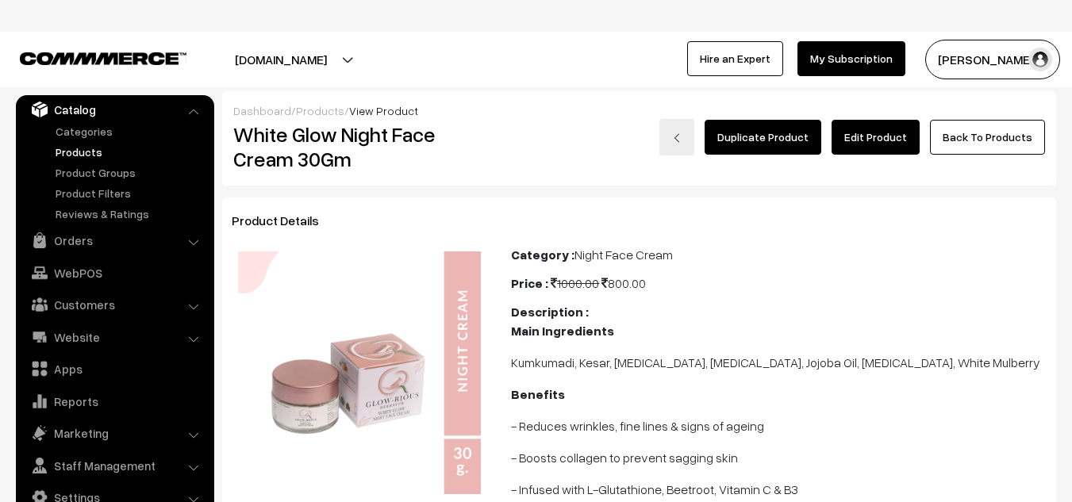
click at [874, 138] on link "Edit Product" at bounding box center [876, 137] width 88 height 35
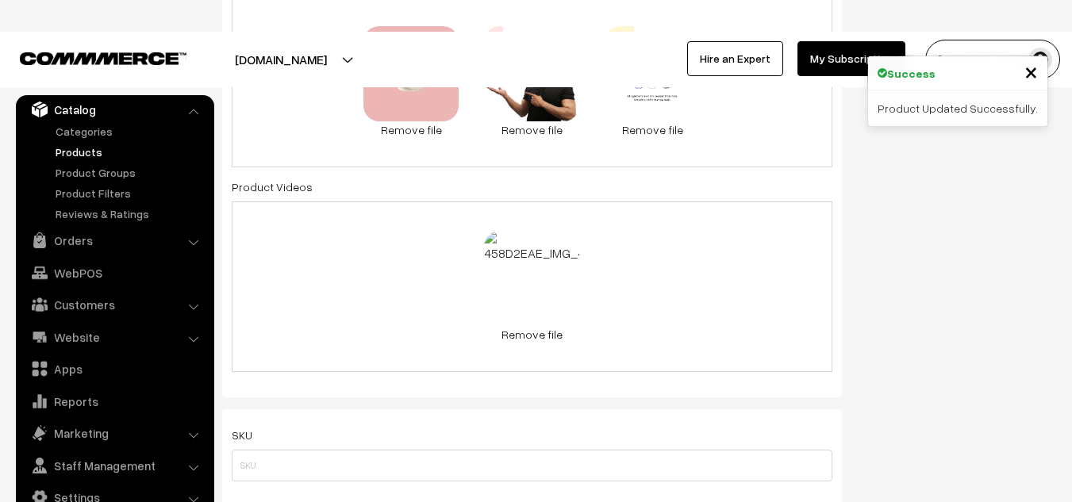
scroll to position [911, 0]
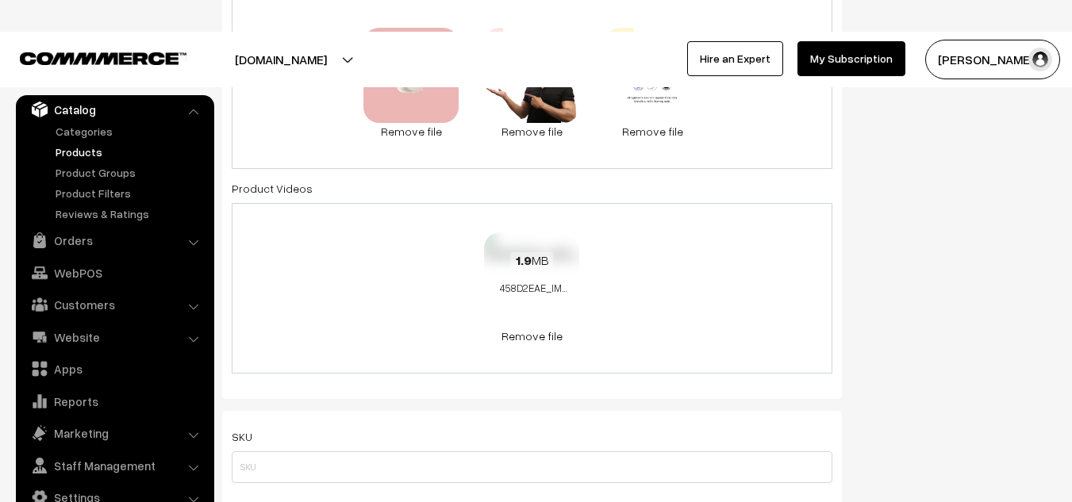
click at [498, 248] on div "1.9 MB 458D2EAE_IMG_4147.mov" at bounding box center [531, 274] width 95 height 85
click at [560, 250] on div "1.9 MB 458D2EAE_IMG_4147.mov" at bounding box center [531, 274] width 95 height 85
click at [536, 339] on link "Remove file" at bounding box center [531, 336] width 95 height 17
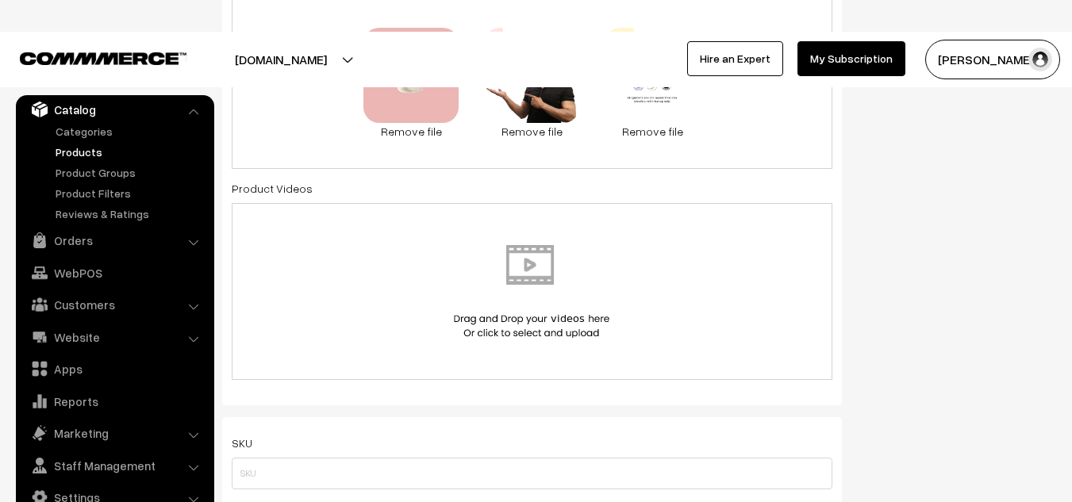
click at [546, 271] on img at bounding box center [531, 291] width 163 height 93
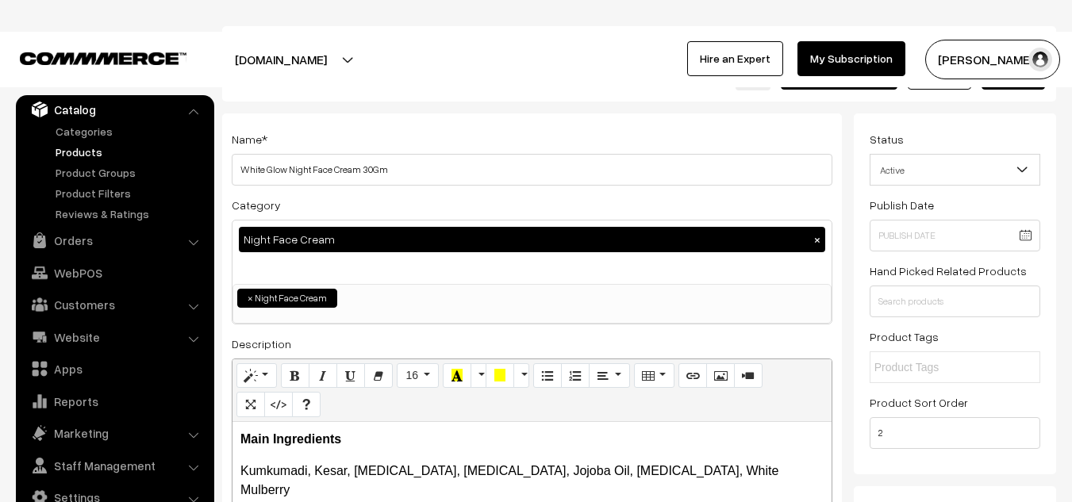
scroll to position [0, 0]
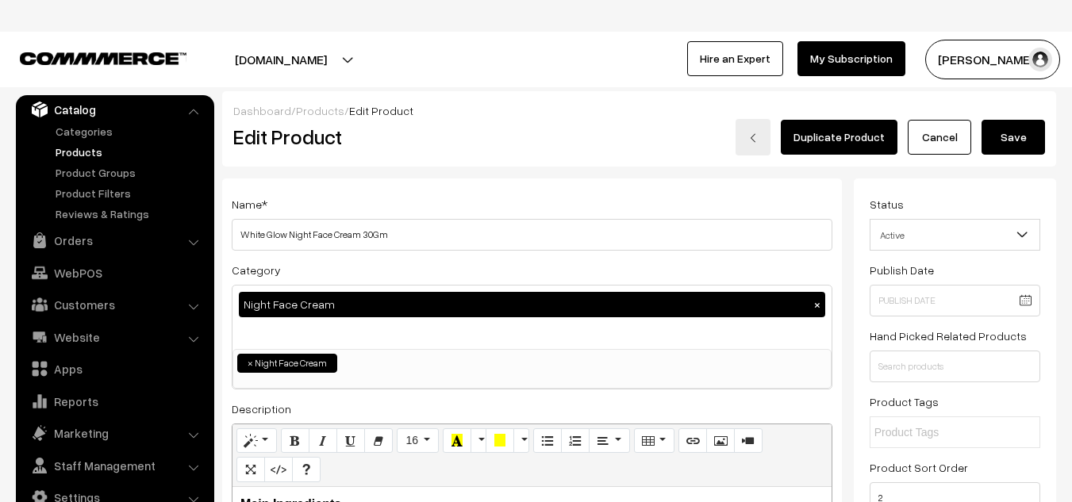
click at [1026, 136] on button "Save" at bounding box center [1012, 137] width 63 height 35
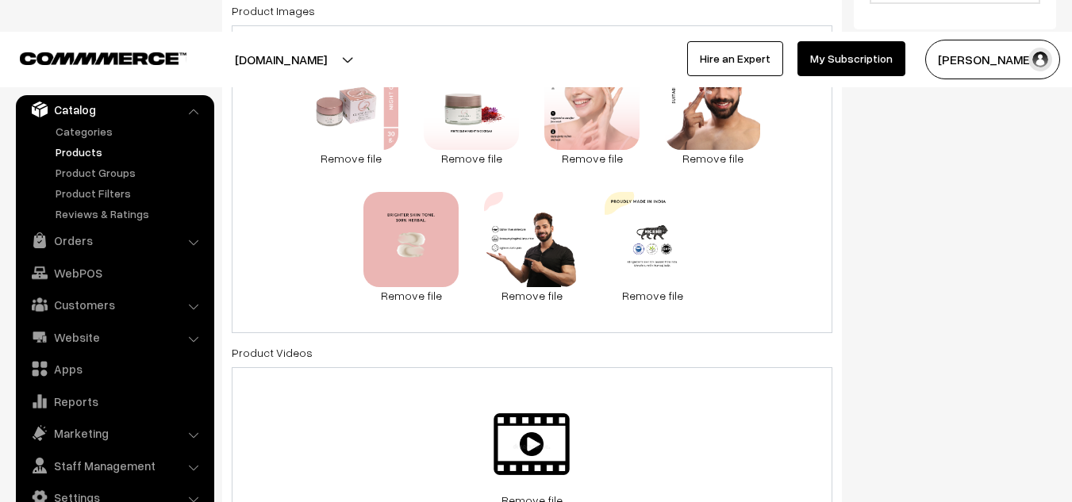
scroll to position [887, 0]
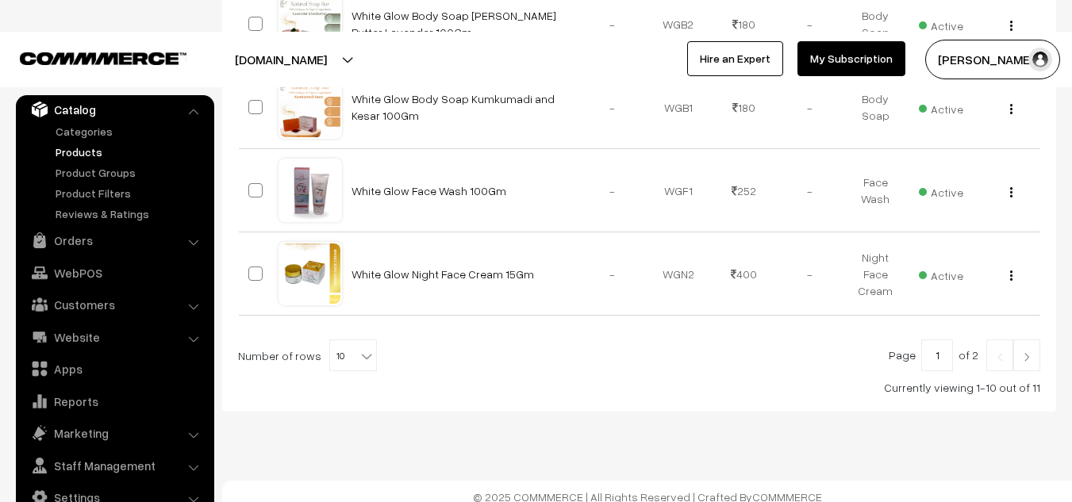
scroll to position [1135, 0]
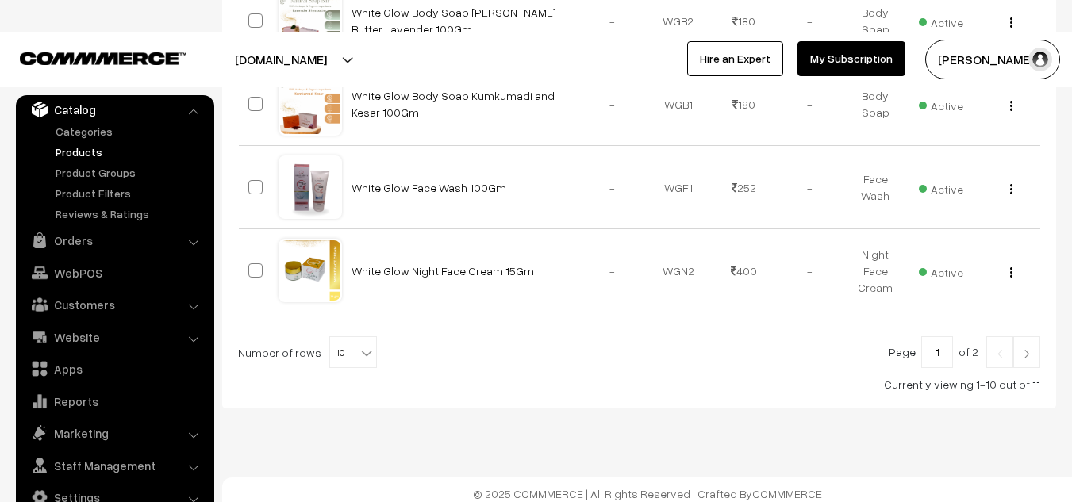
click at [1027, 349] on img at bounding box center [1027, 354] width 14 height 10
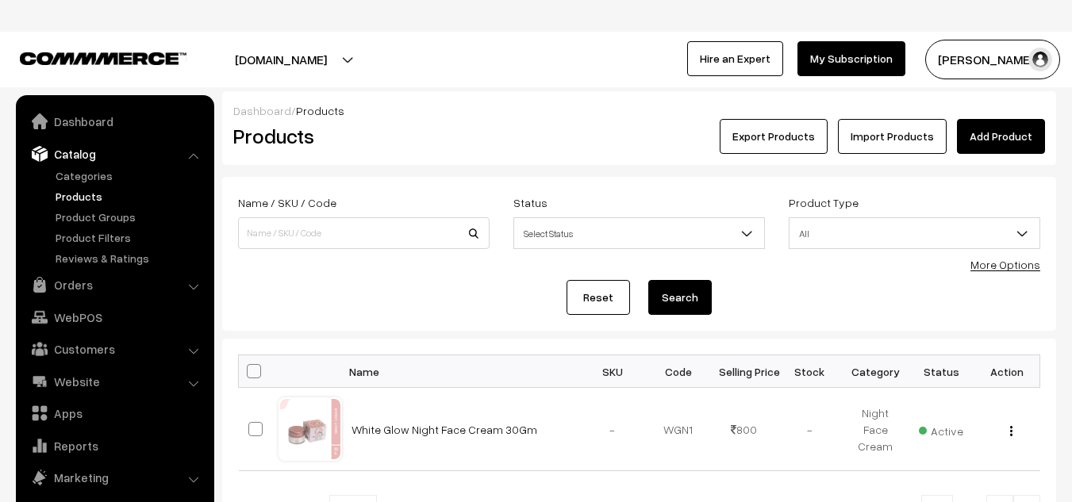
scroll to position [44, 0]
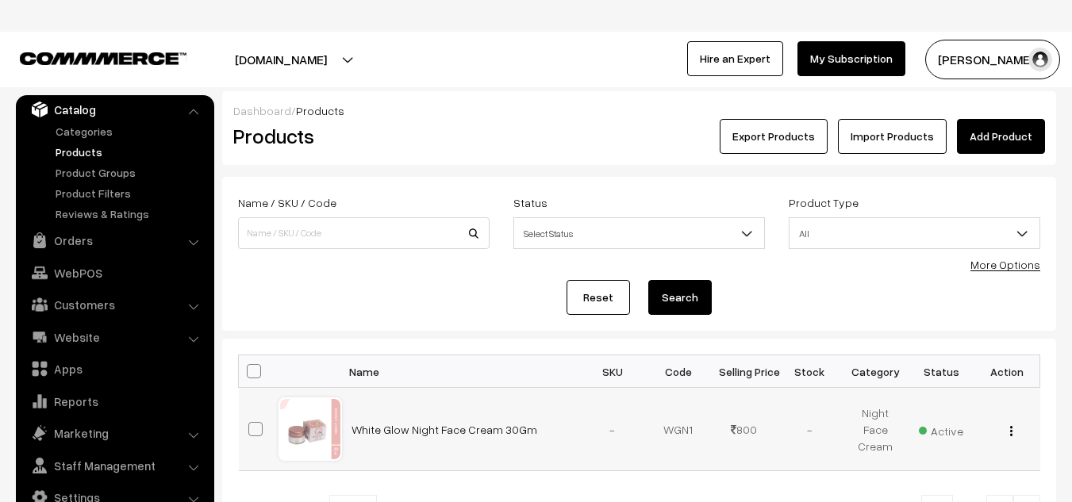
click at [1010, 432] on img "button" at bounding box center [1011, 431] width 2 height 10
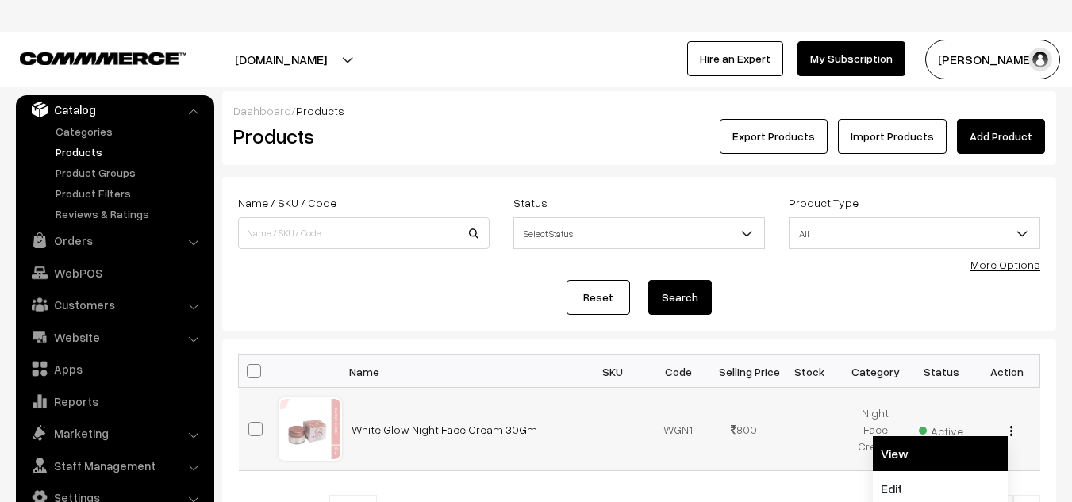
click at [892, 451] on link "View" at bounding box center [940, 453] width 135 height 35
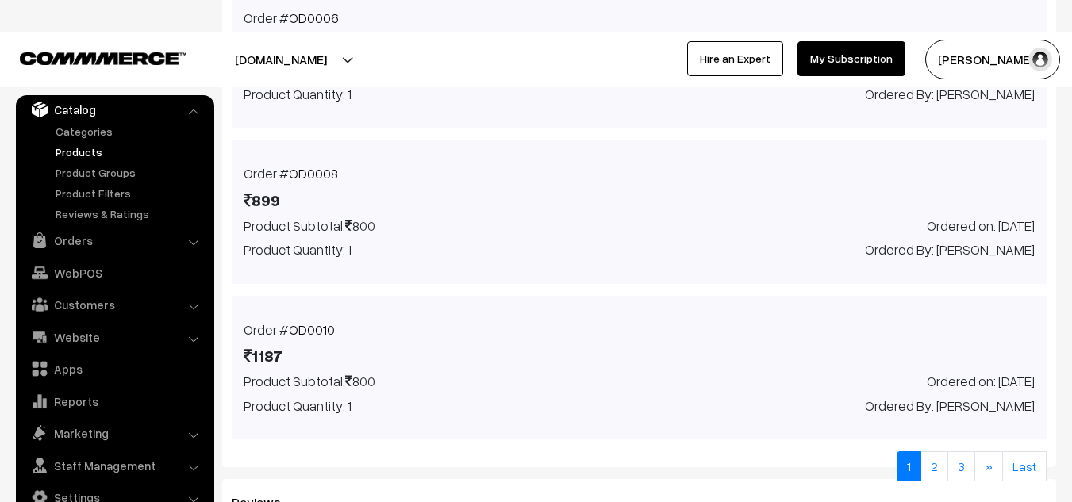
scroll to position [1570, 0]
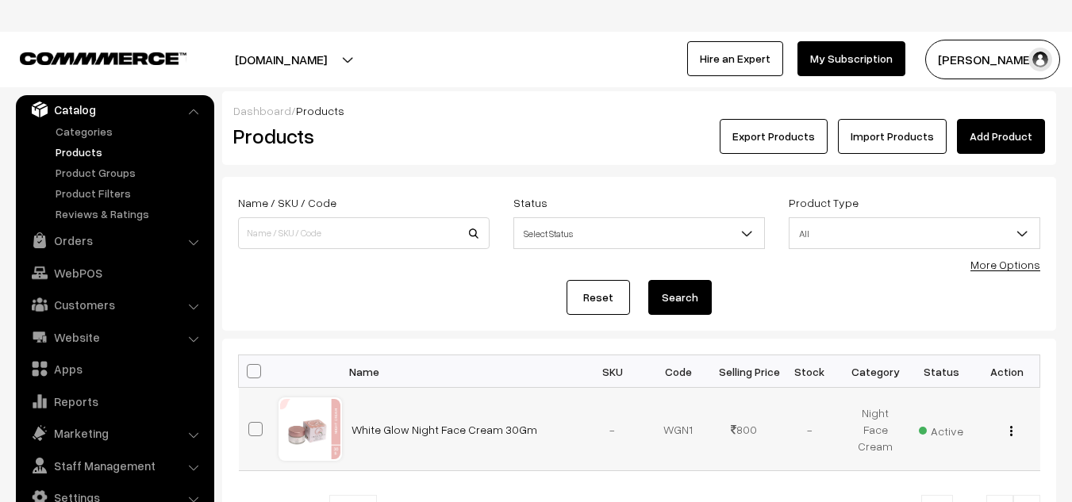
scroll to position [192, 0]
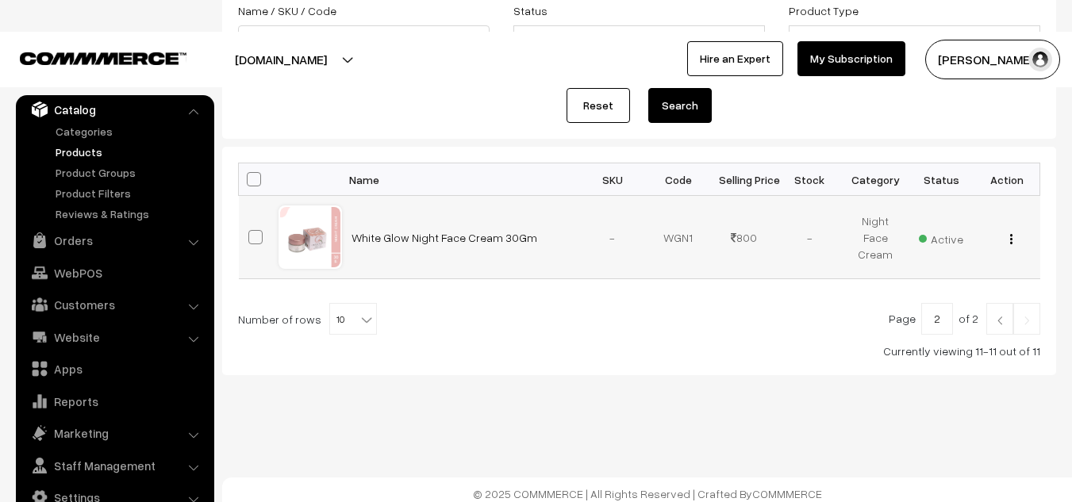
click at [1011, 240] on img "button" at bounding box center [1011, 239] width 2 height 10
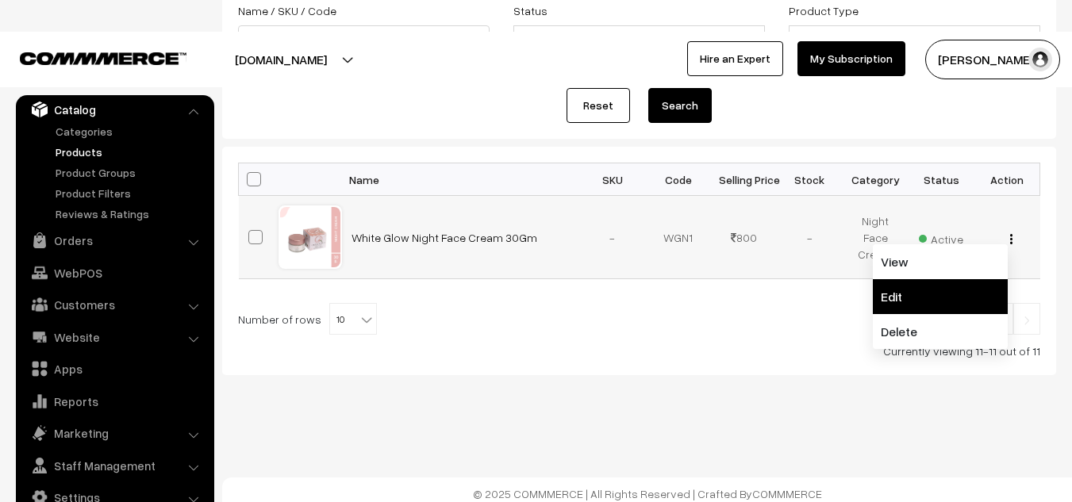
click at [902, 290] on link "Edit" at bounding box center [940, 296] width 135 height 35
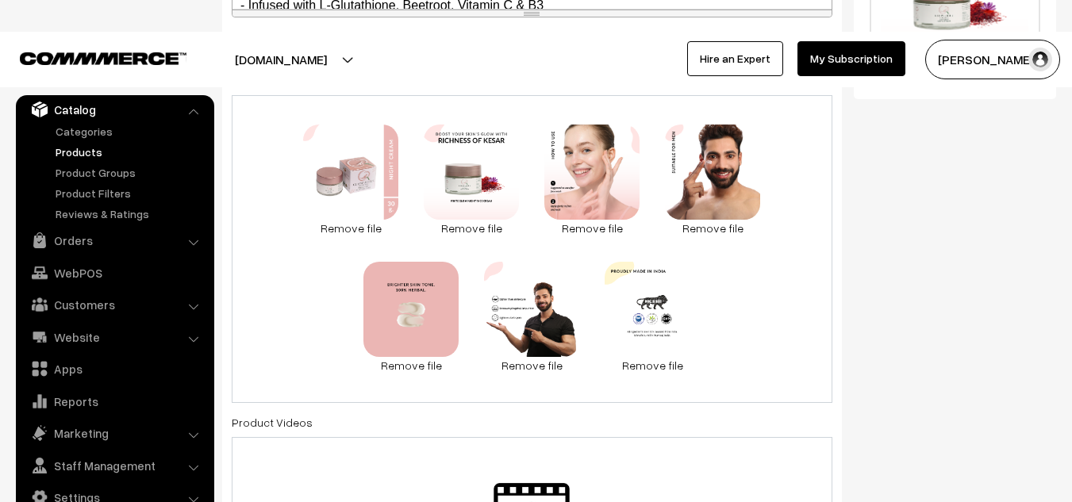
scroll to position [678, 0]
click at [647, 367] on link "Remove file" at bounding box center [652, 364] width 95 height 17
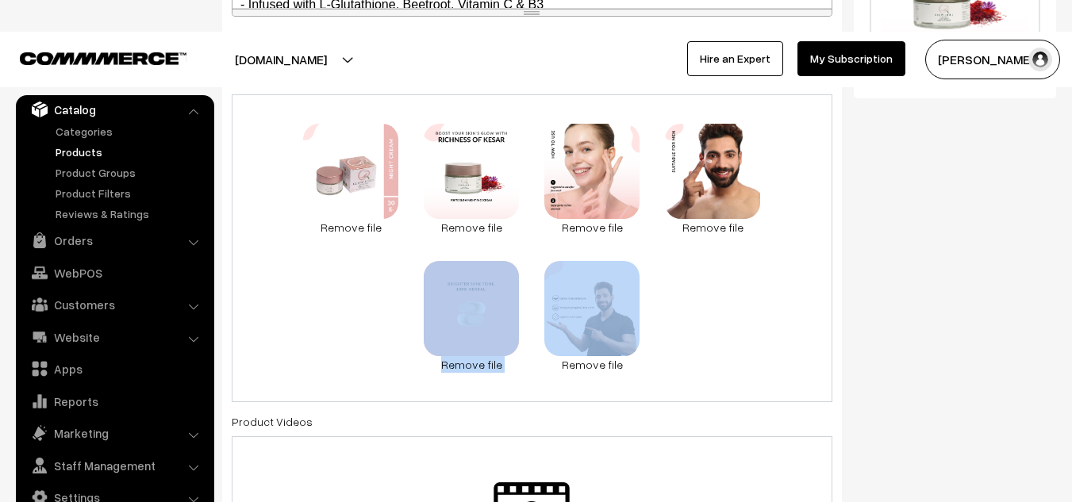
drag, startPoint x: 590, startPoint y: 339, endPoint x: 391, endPoint y: 286, distance: 205.9
click at [391, 286] on div "0.7 MB face-cream2.PNG Check Error Remove file 0.7 MB face-cream4.PNG Check Err…" at bounding box center [532, 248] width 601 height 308
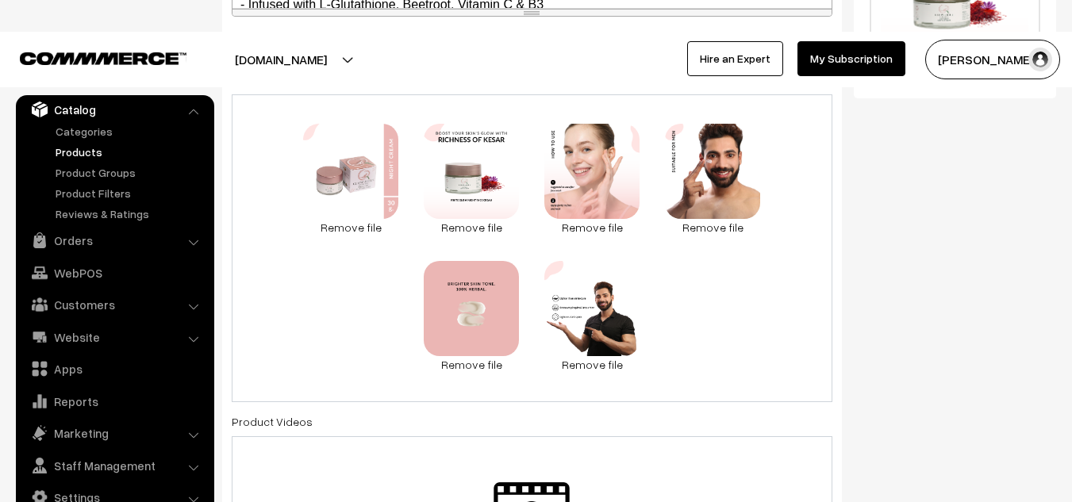
click at [771, 277] on div "0.7 MB face-cream2.PNG Check Error Remove file 0.7 MB face-cream4.PNG Check Err…" at bounding box center [532, 248] width 601 height 308
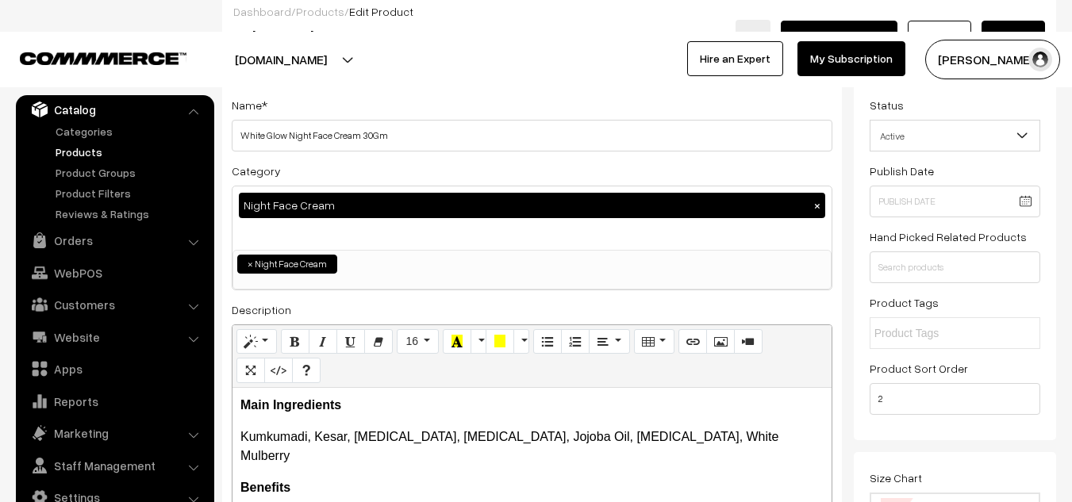
scroll to position [0, 0]
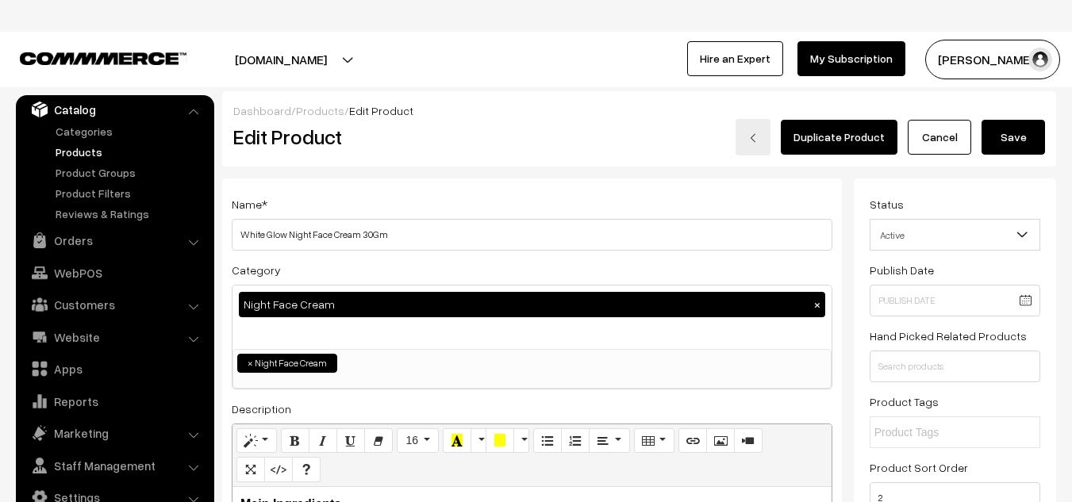
click at [1017, 133] on button "Save" at bounding box center [1012, 137] width 63 height 35
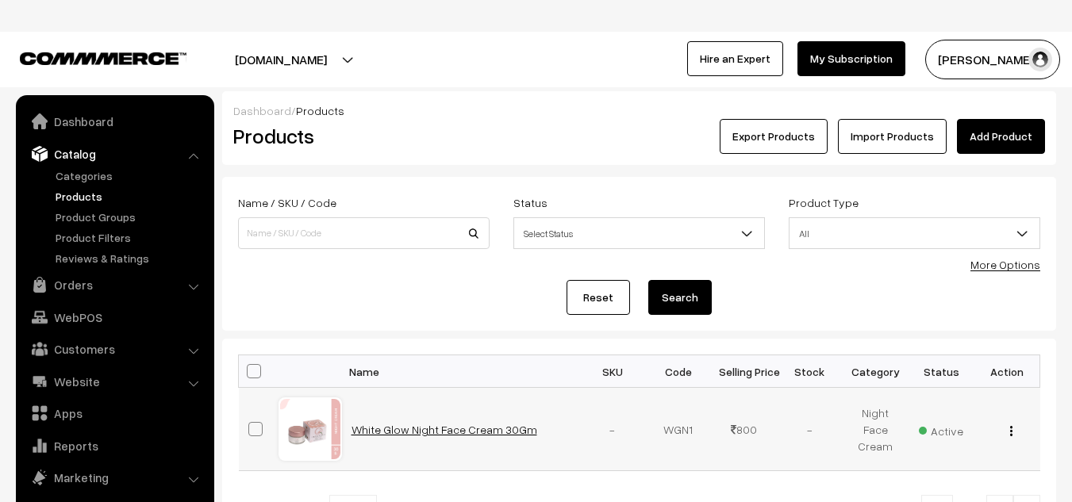
scroll to position [44, 0]
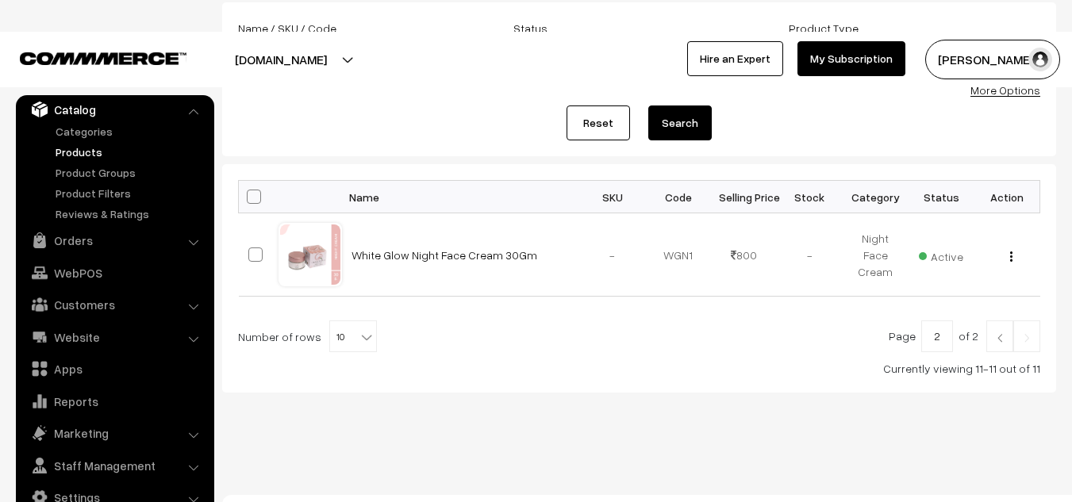
scroll to position [192, 0]
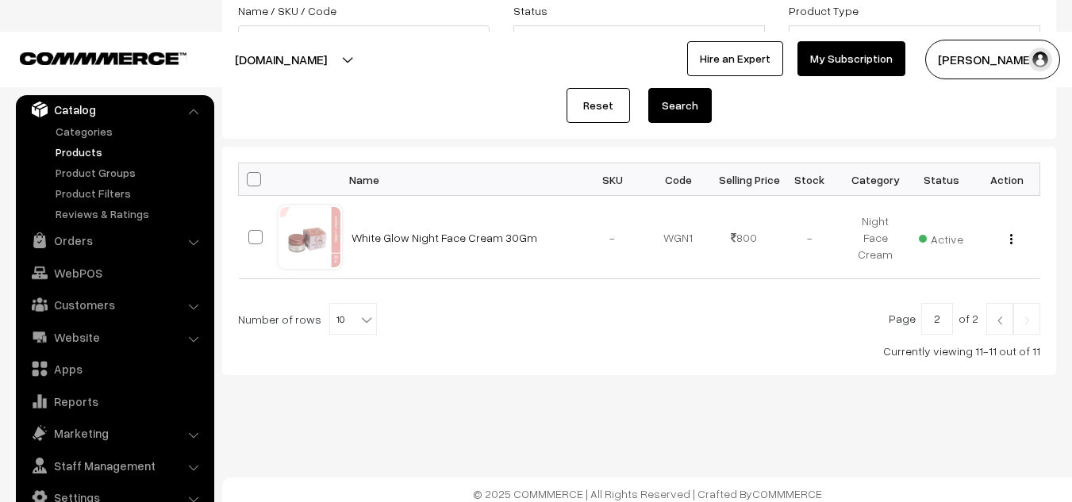
click at [1002, 318] on img at bounding box center [1000, 321] width 14 height 10
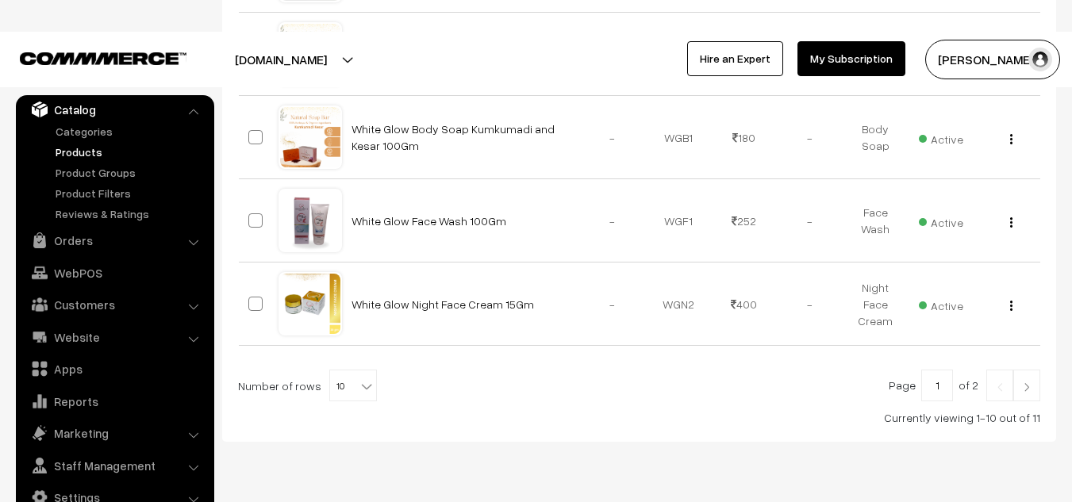
scroll to position [1135, 0]
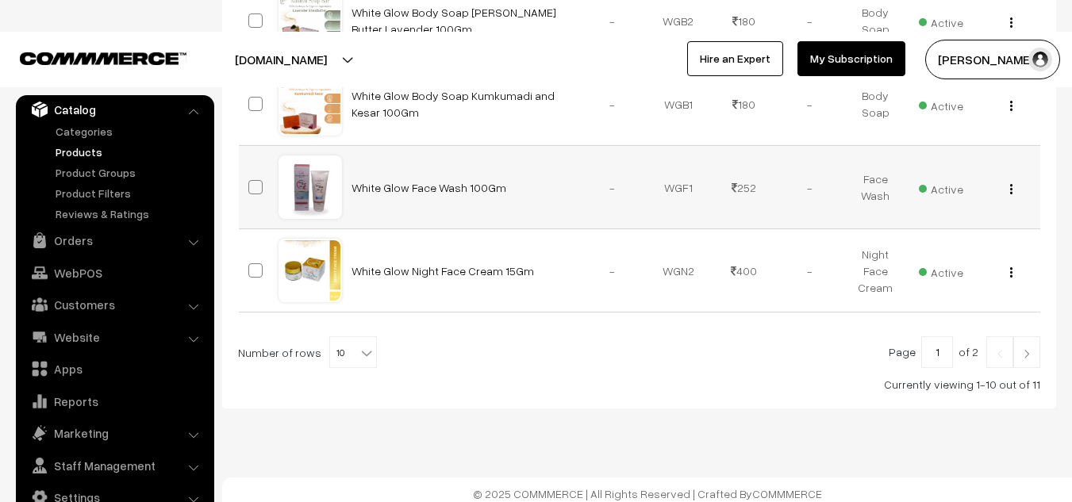
click at [1009, 182] on button "button" at bounding box center [1011, 188] width 4 height 13
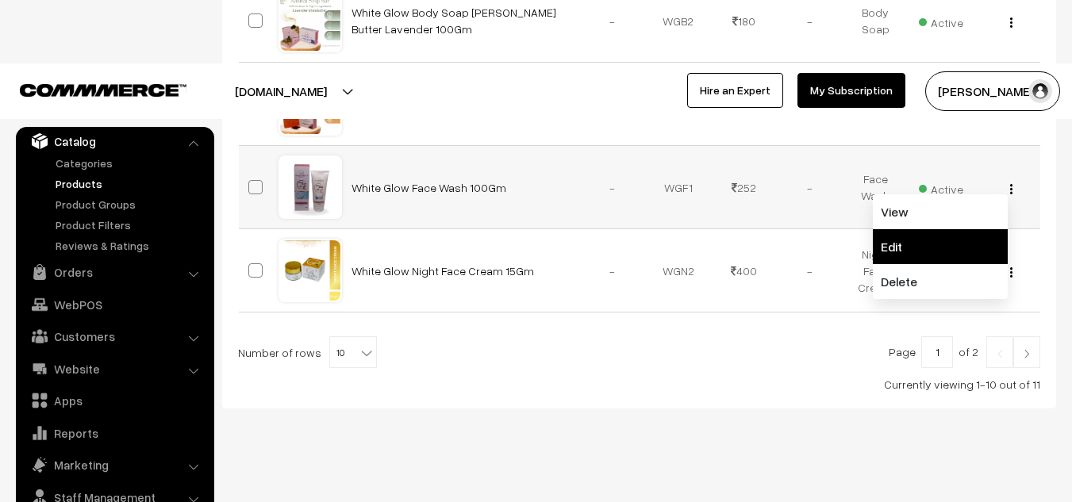
click at [897, 229] on link "Edit" at bounding box center [940, 246] width 135 height 35
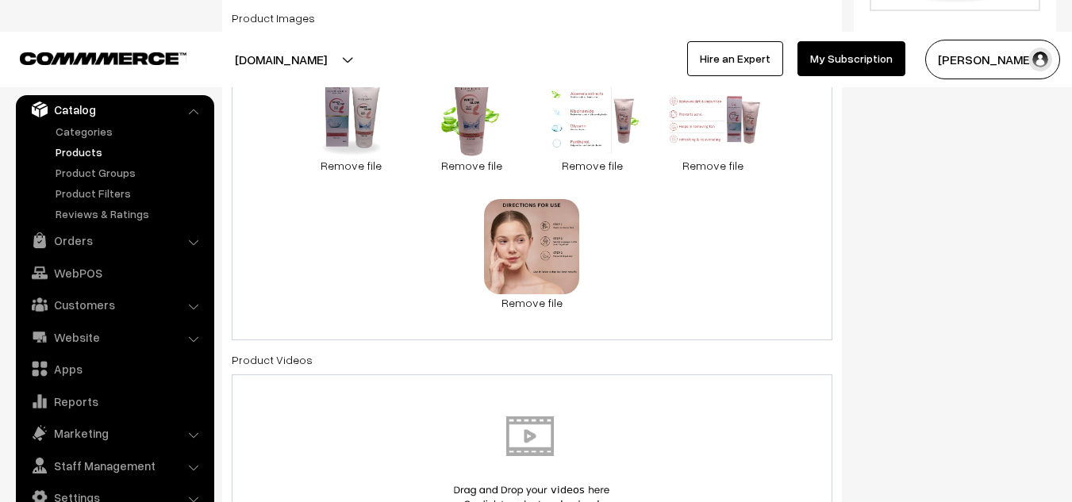
scroll to position [740, 0]
click at [532, 437] on img at bounding box center [531, 462] width 163 height 93
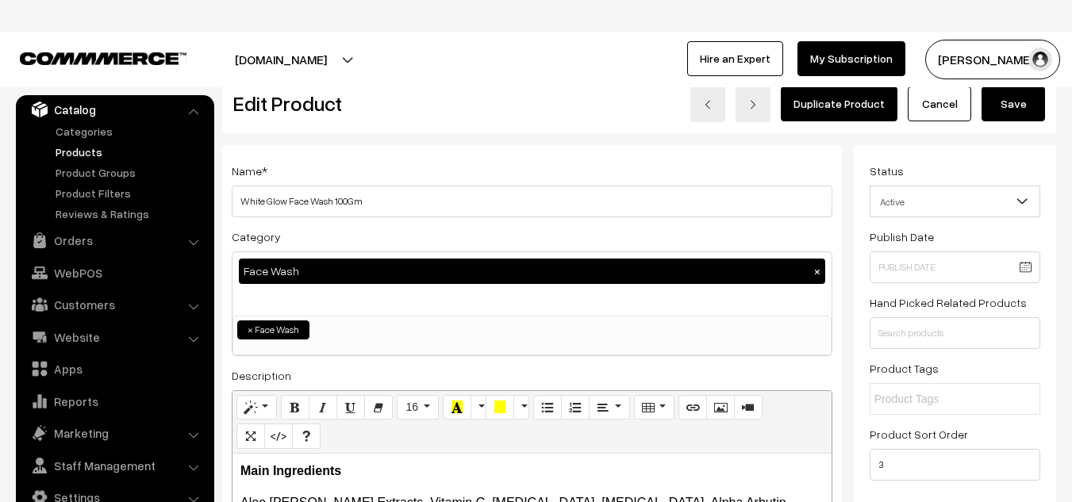
scroll to position [0, 0]
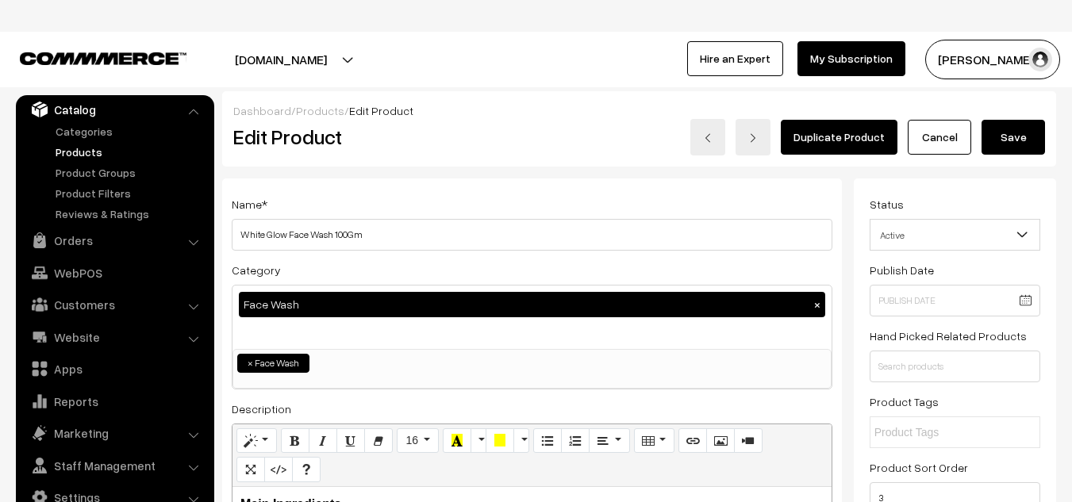
click at [1010, 132] on button "Save" at bounding box center [1012, 137] width 63 height 35
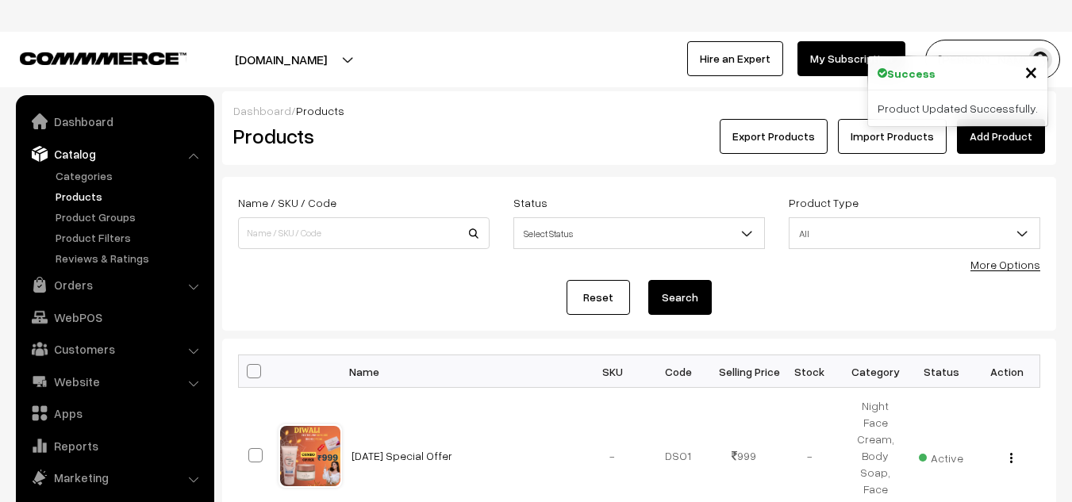
scroll to position [44, 0]
